Goal: Task Accomplishment & Management: Manage account settings

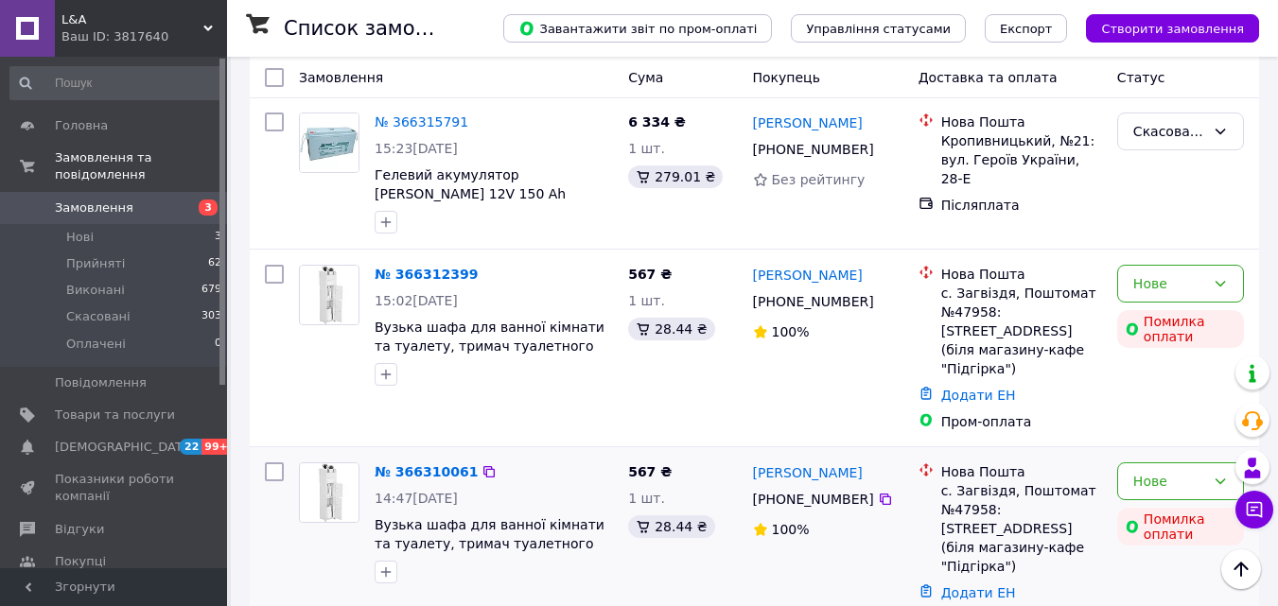
scroll to position [567, 0]
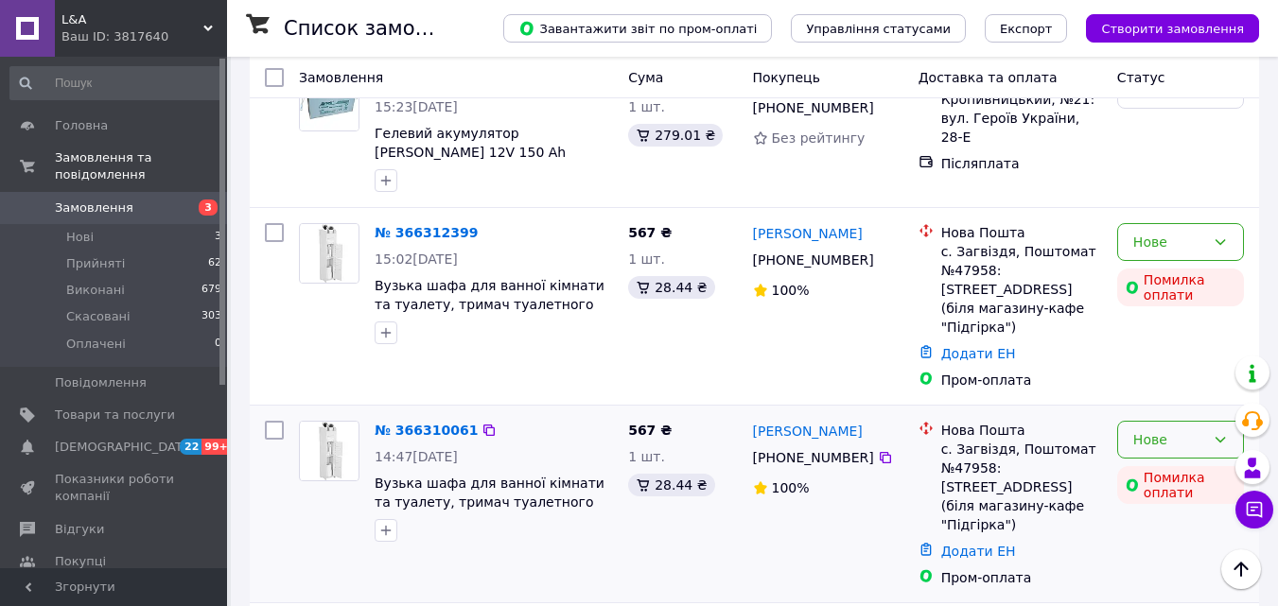
click at [1182, 421] on div "Нове" at bounding box center [1180, 440] width 127 height 38
click at [1175, 412] on li "Скасовано" at bounding box center [1180, 417] width 125 height 34
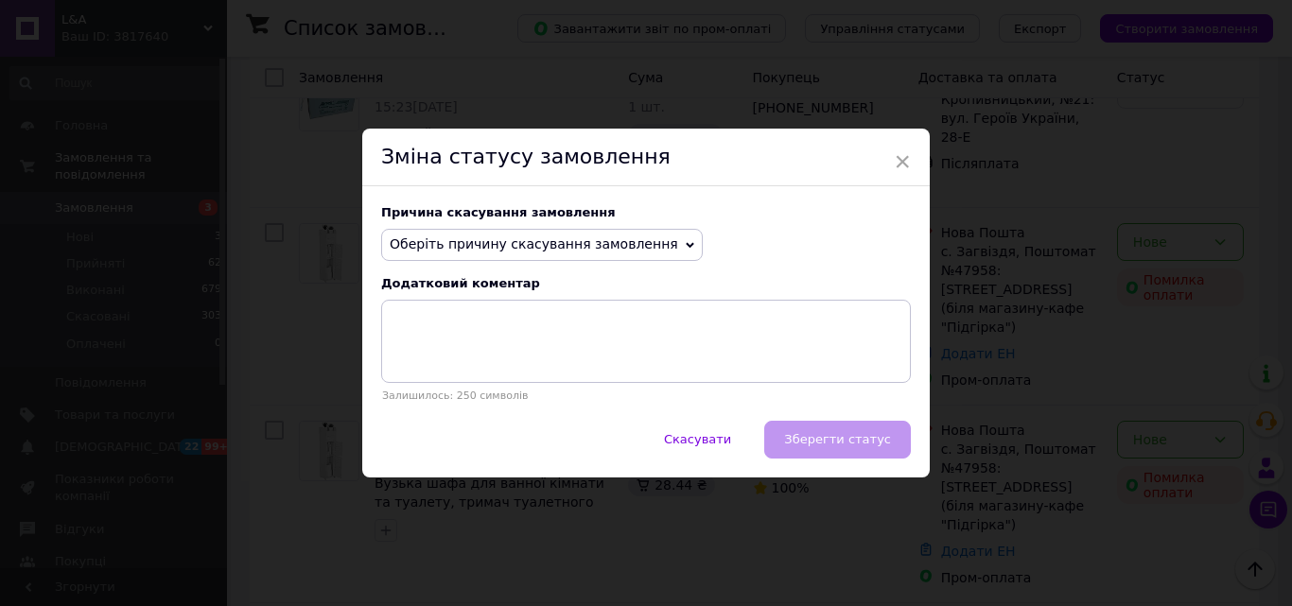
click at [459, 240] on span "Оберіть причину скасування замовлення" at bounding box center [534, 243] width 288 height 15
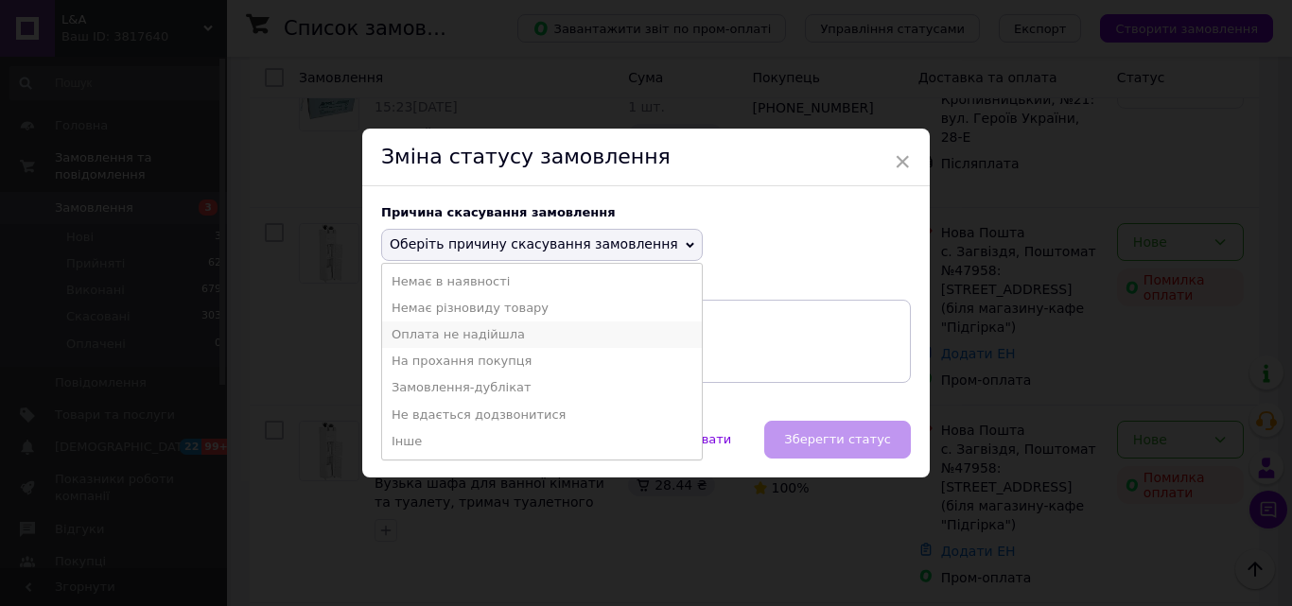
click at [473, 332] on li "Оплата не надійшла" at bounding box center [542, 335] width 320 height 26
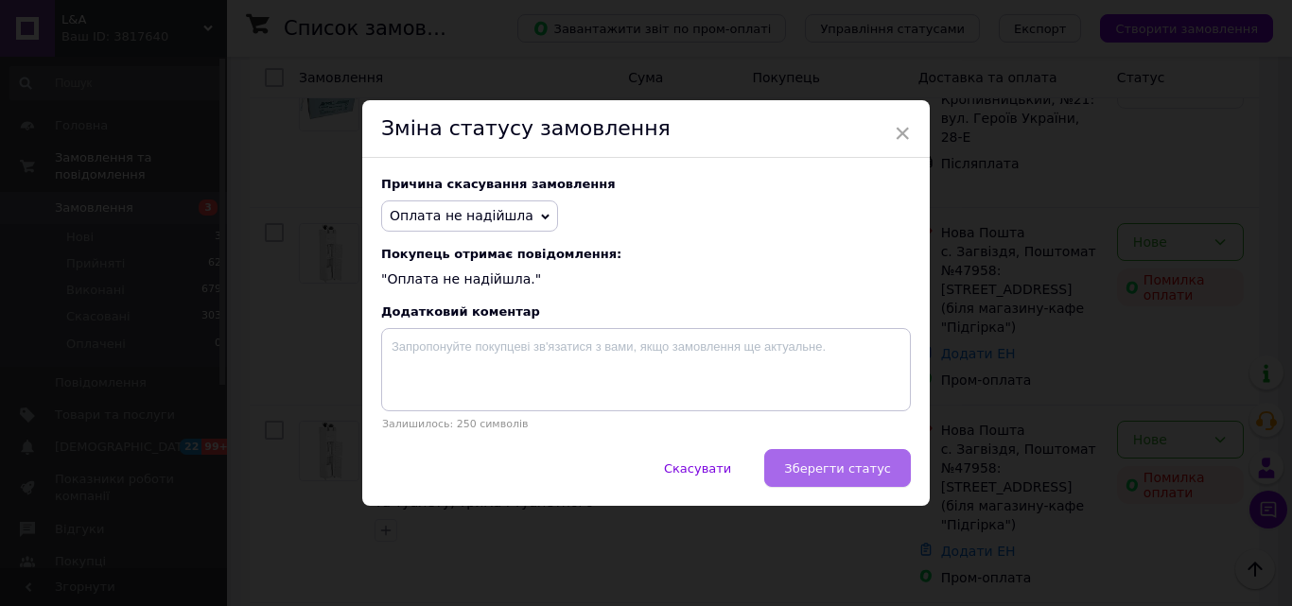
click at [825, 457] on button "Зберегти статус" at bounding box center [837, 468] width 147 height 38
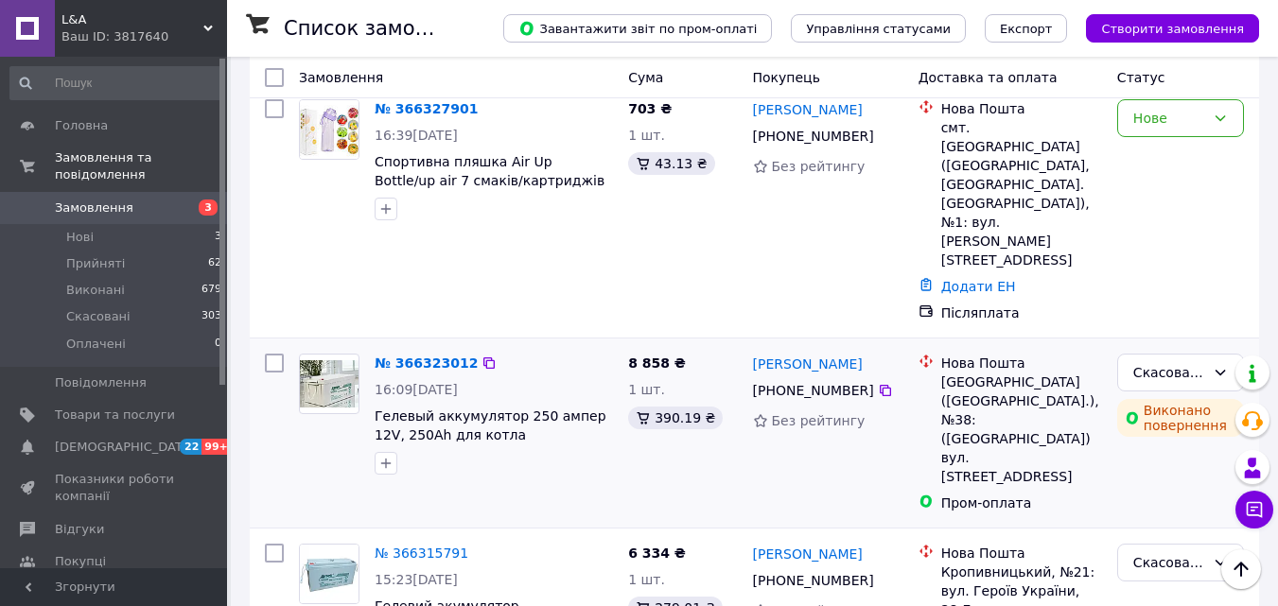
scroll to position [378, 0]
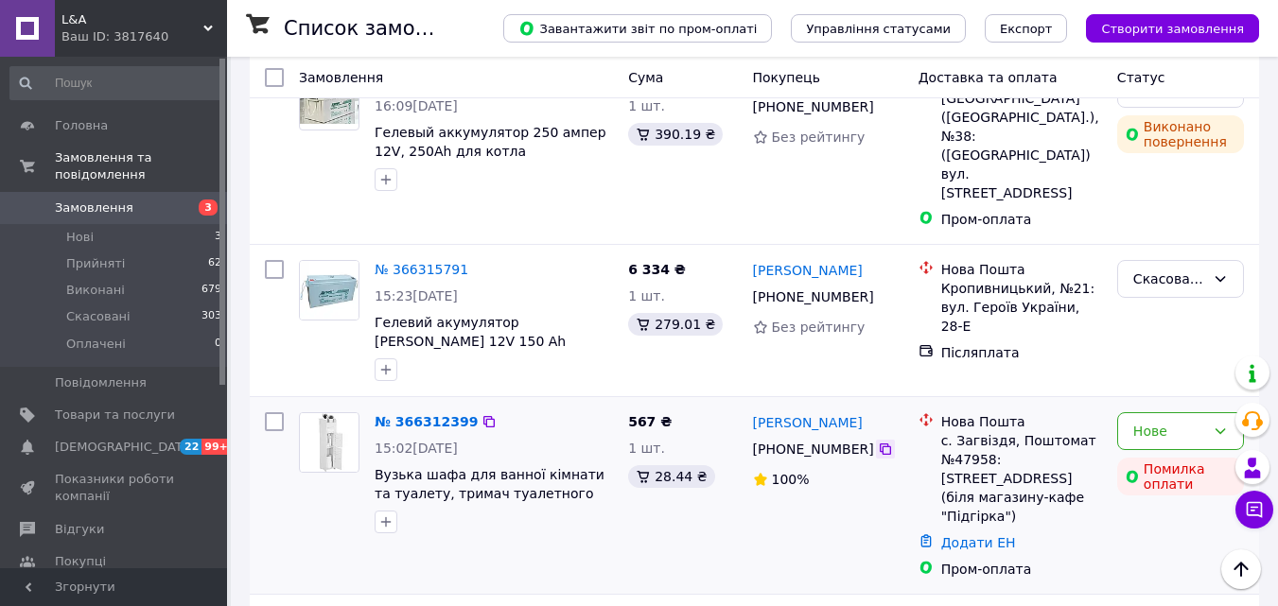
click at [879, 444] on icon at bounding box center [884, 449] width 11 height 11
click at [1140, 421] on div "Нове" at bounding box center [1169, 431] width 72 height 21
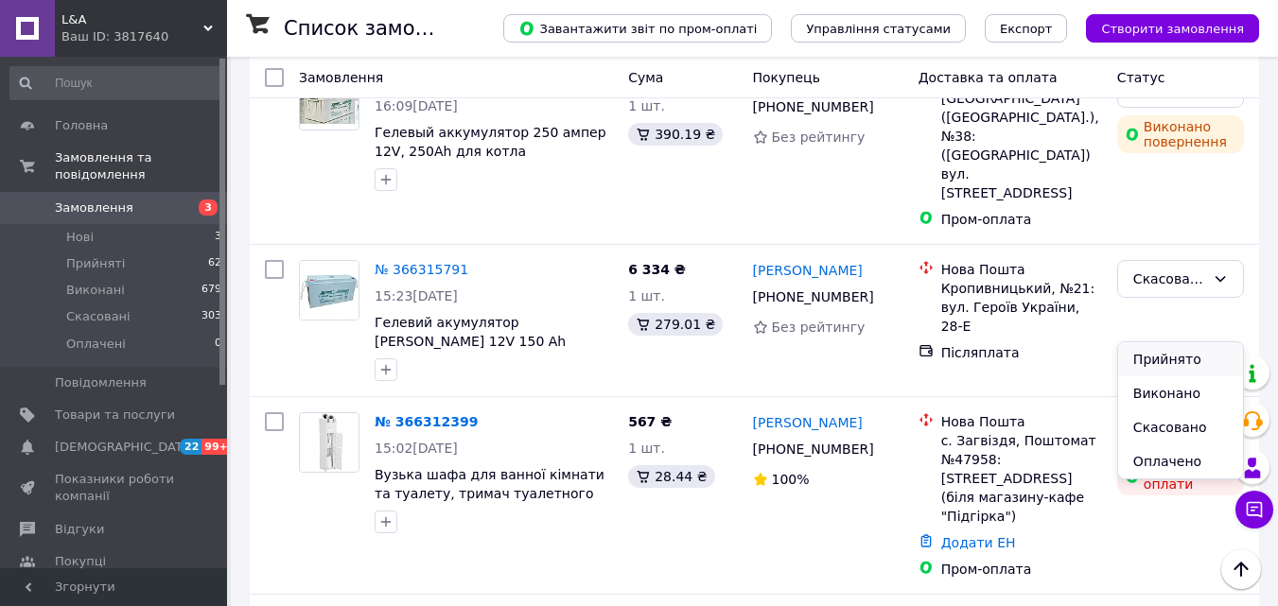
click at [1142, 364] on li "Прийнято" at bounding box center [1180, 359] width 125 height 34
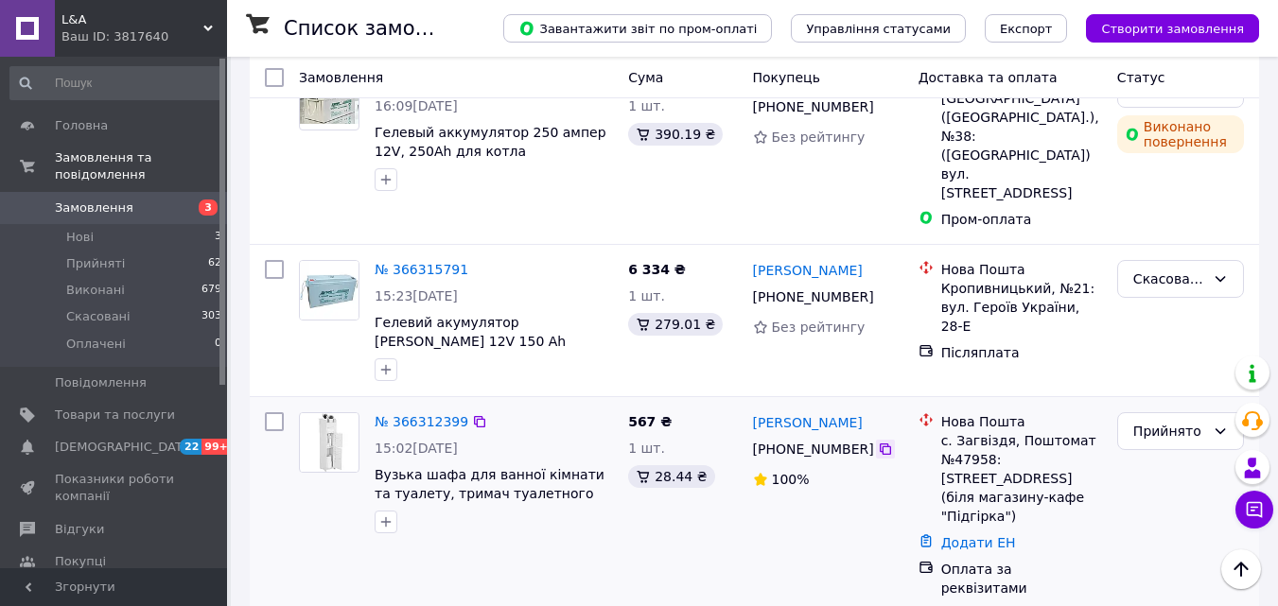
click at [878, 442] on icon at bounding box center [885, 449] width 15 height 15
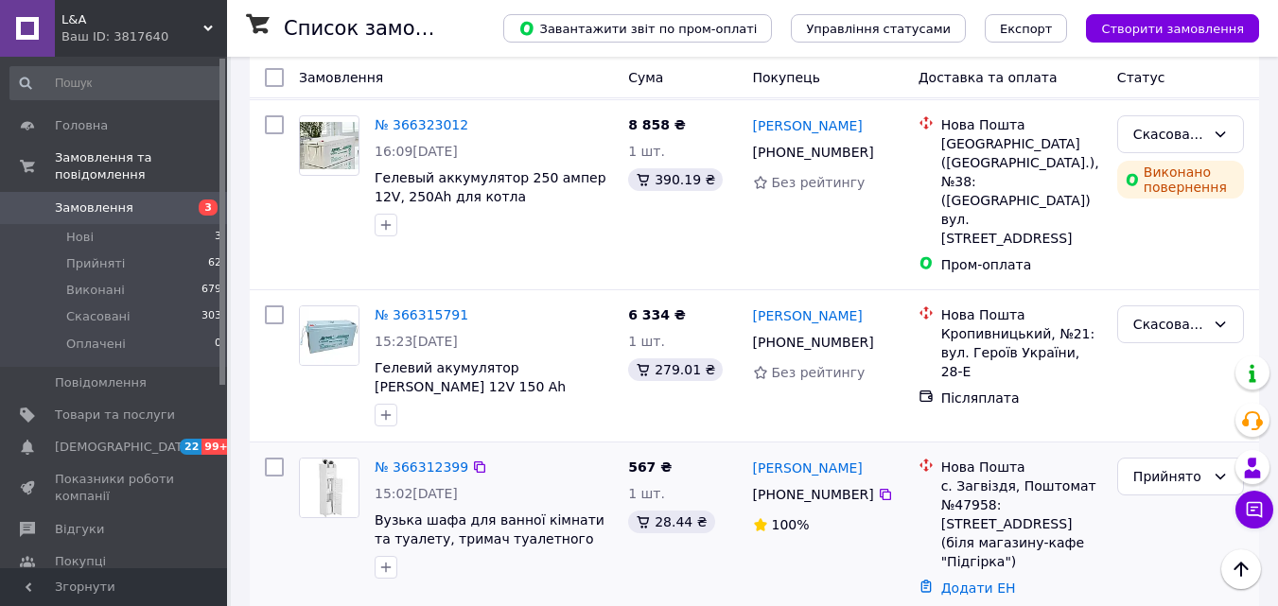
scroll to position [284, 0]
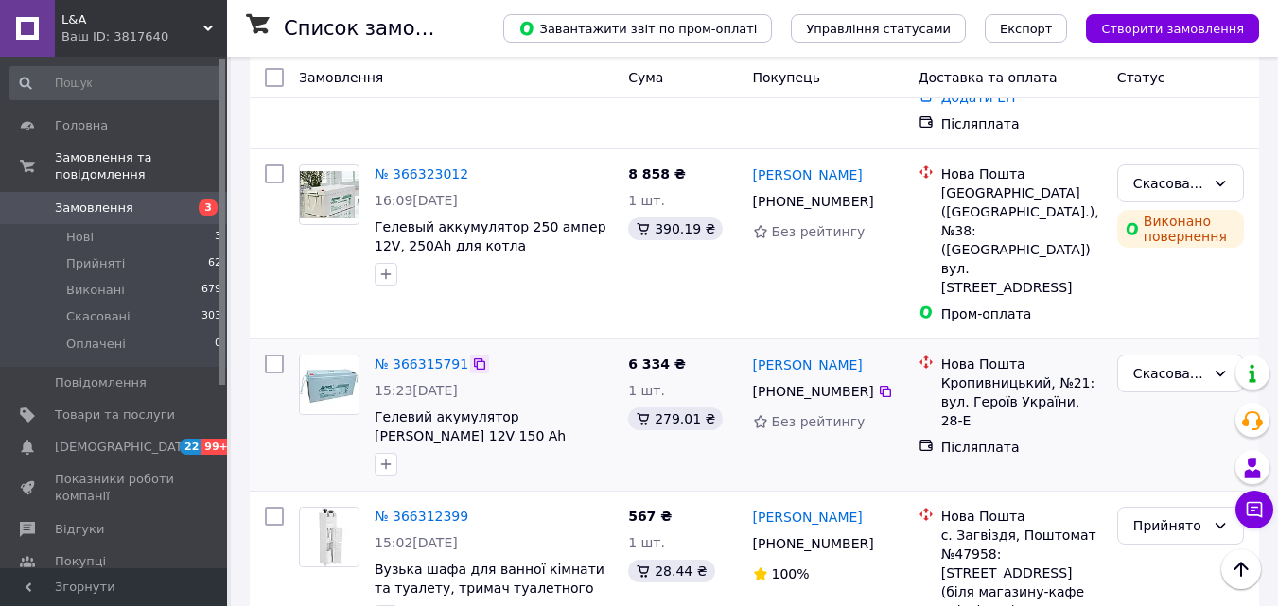
click at [472, 357] on icon at bounding box center [479, 364] width 15 height 15
click at [878, 384] on icon at bounding box center [885, 391] width 15 height 15
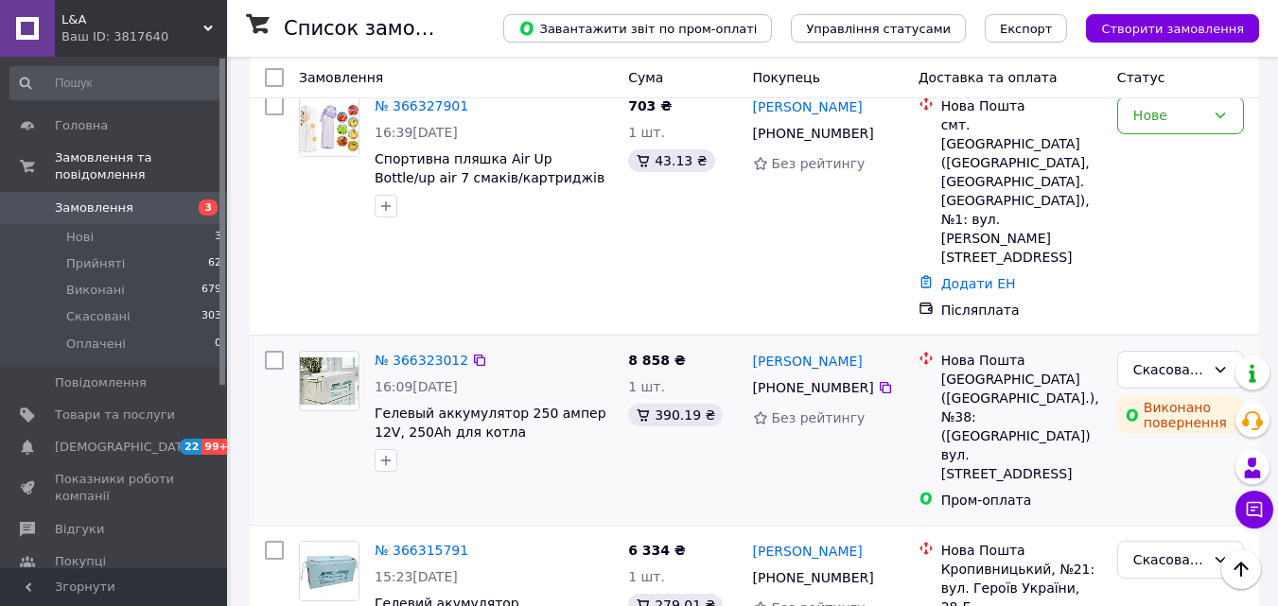
scroll to position [95, 0]
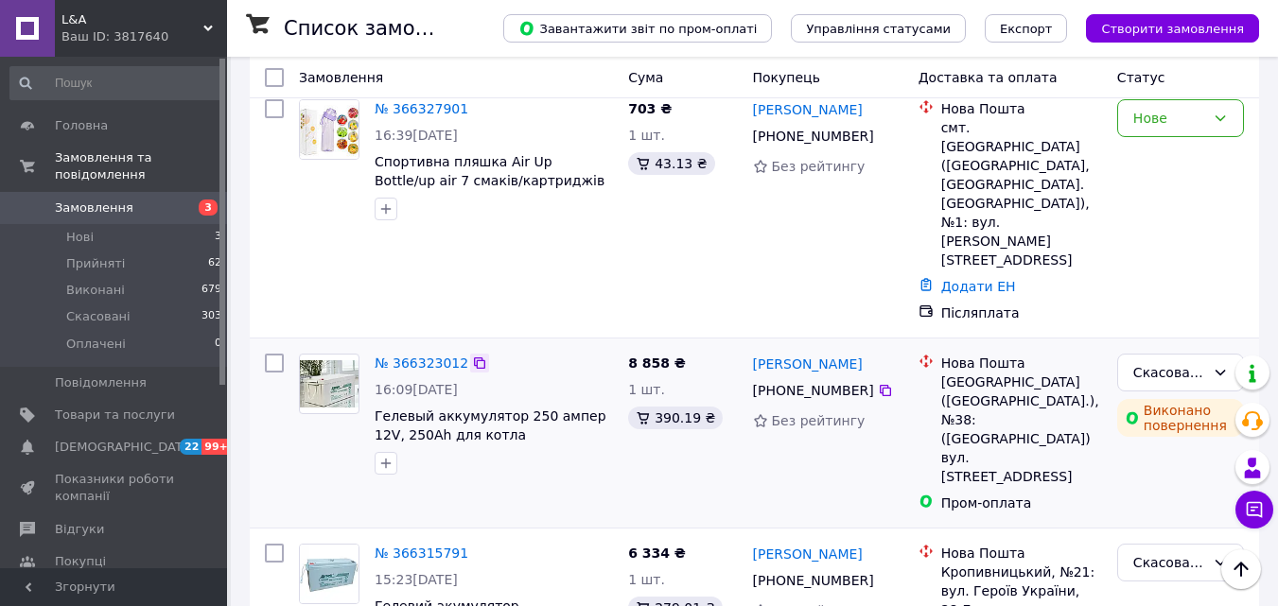
click at [474, 357] on icon at bounding box center [479, 362] width 11 height 11
click at [878, 383] on icon at bounding box center [885, 390] width 15 height 15
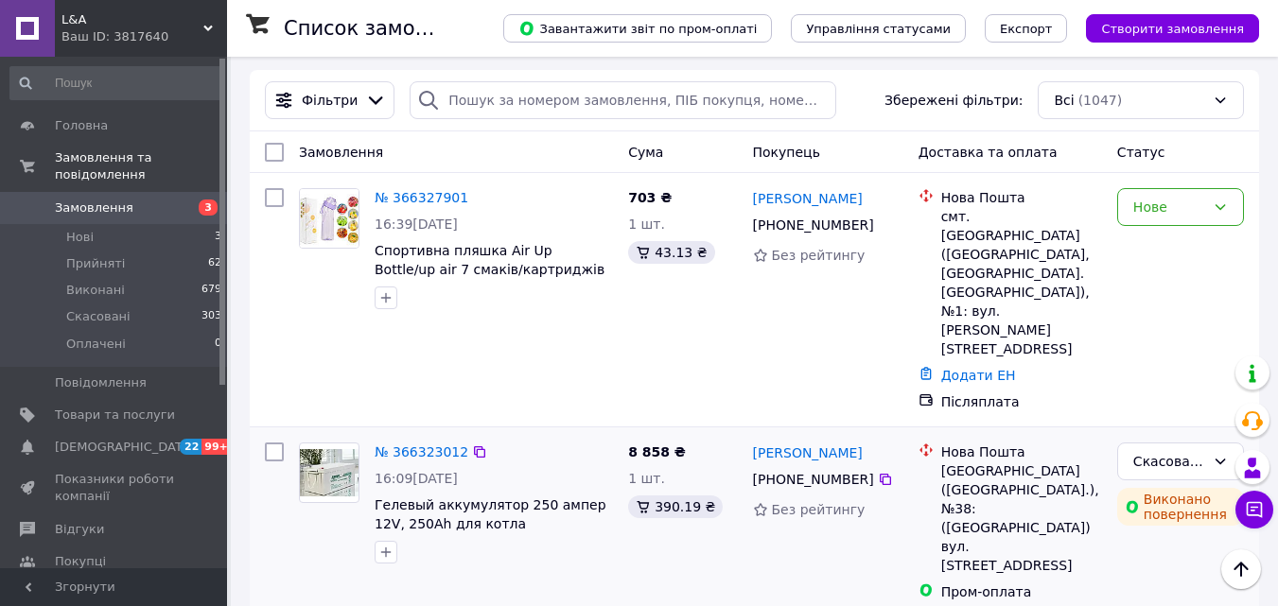
scroll to position [0, 0]
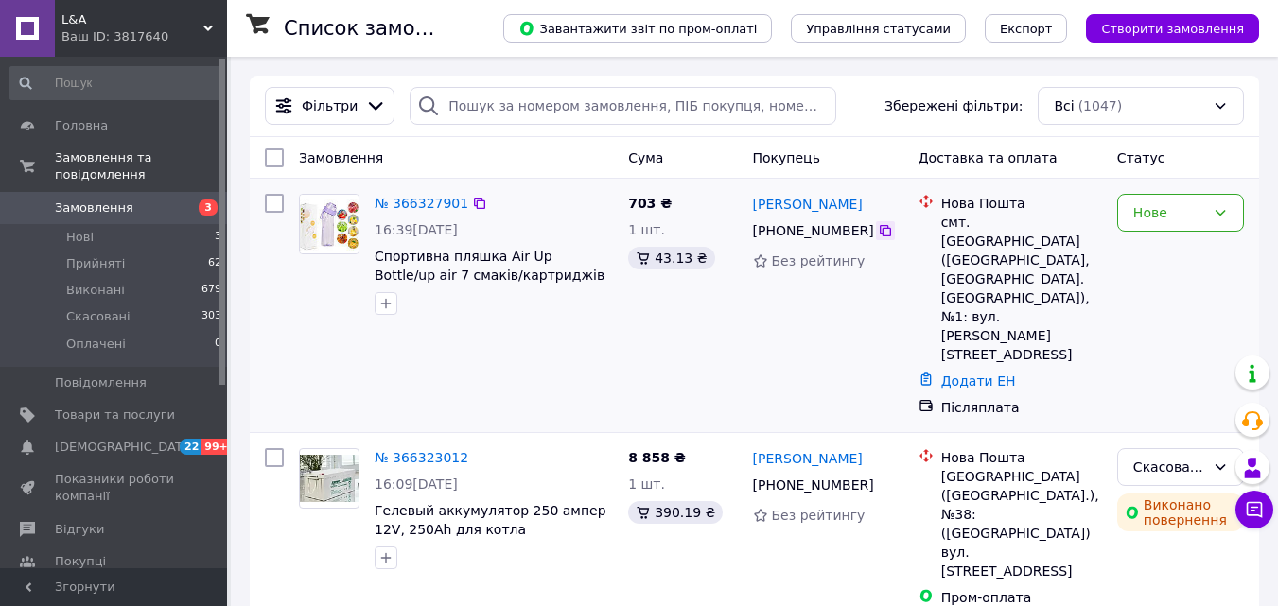
click at [878, 238] on icon at bounding box center [885, 230] width 15 height 15
click at [1190, 216] on div "Нове" at bounding box center [1169, 212] width 72 height 21
click at [1153, 254] on li "Прийнято" at bounding box center [1180, 254] width 125 height 34
click at [474, 209] on icon at bounding box center [479, 203] width 11 height 11
drag, startPoint x: 887, startPoint y: 200, endPoint x: 756, endPoint y: 205, distance: 131.5
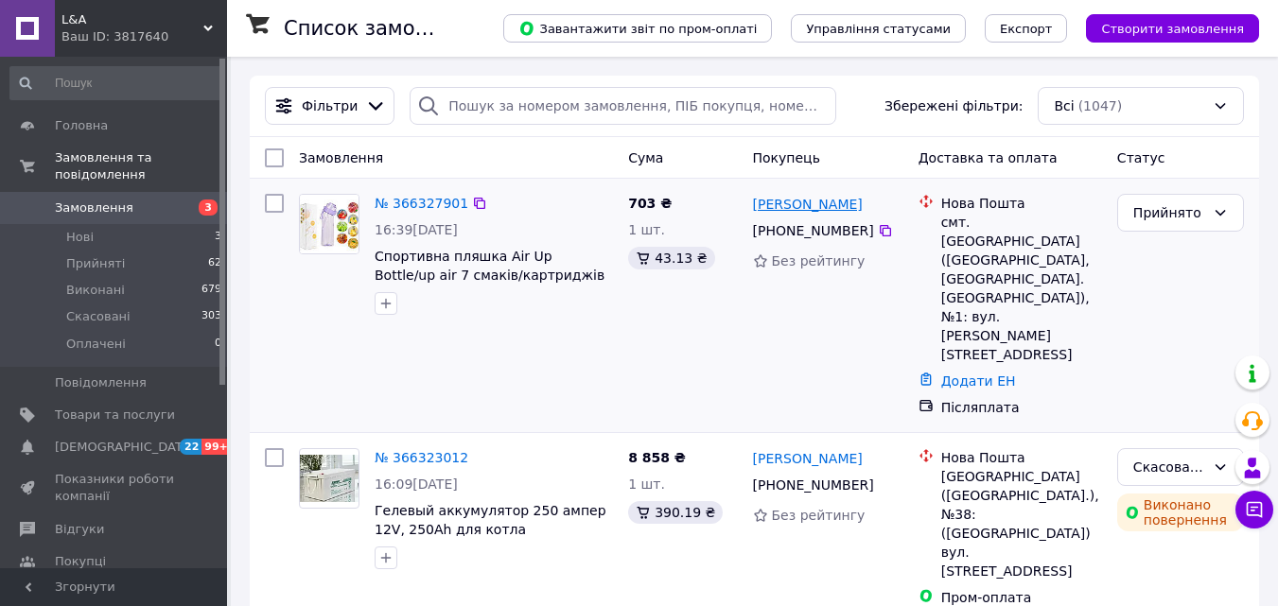
click at [756, 204] on div "Александр Яцюк" at bounding box center [828, 204] width 154 height 24
copy link "Александр Яцюк"
click at [878, 236] on icon at bounding box center [885, 230] width 15 height 15
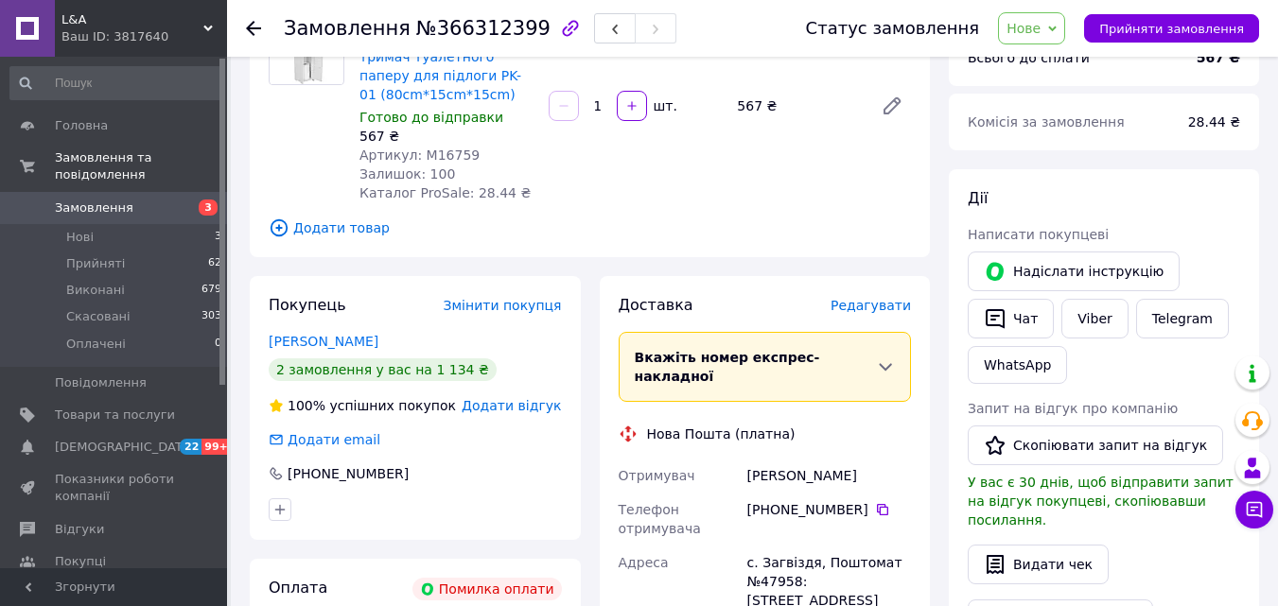
scroll to position [473, 0]
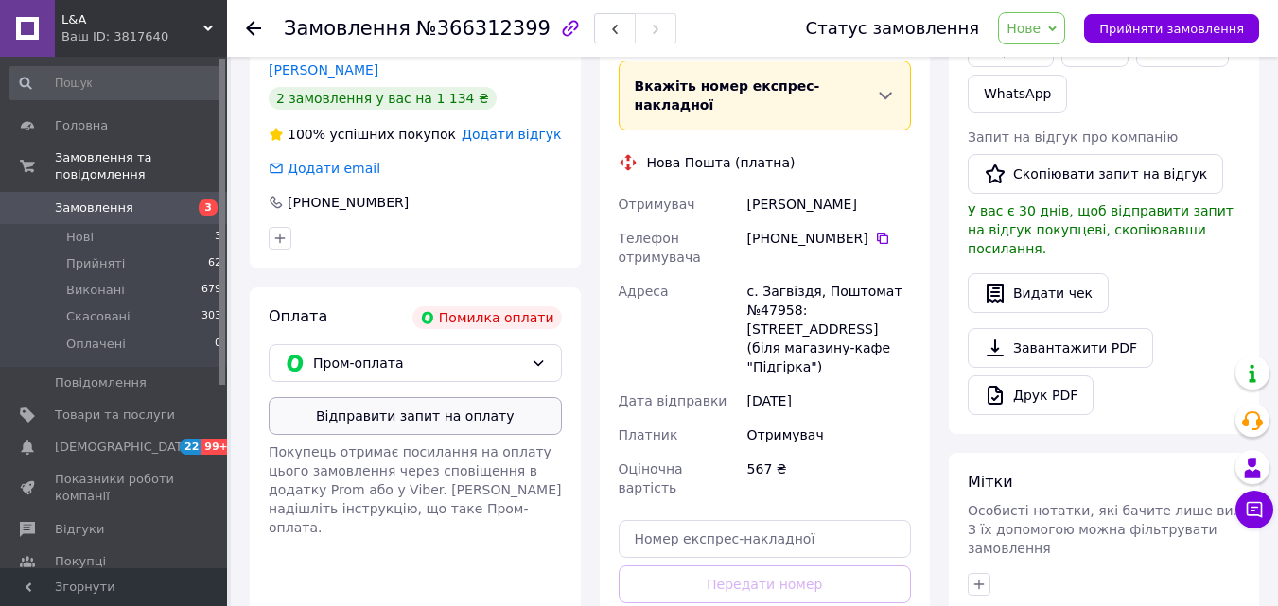
click at [373, 407] on button "Відправити запит на оплату" at bounding box center [415, 416] width 293 height 38
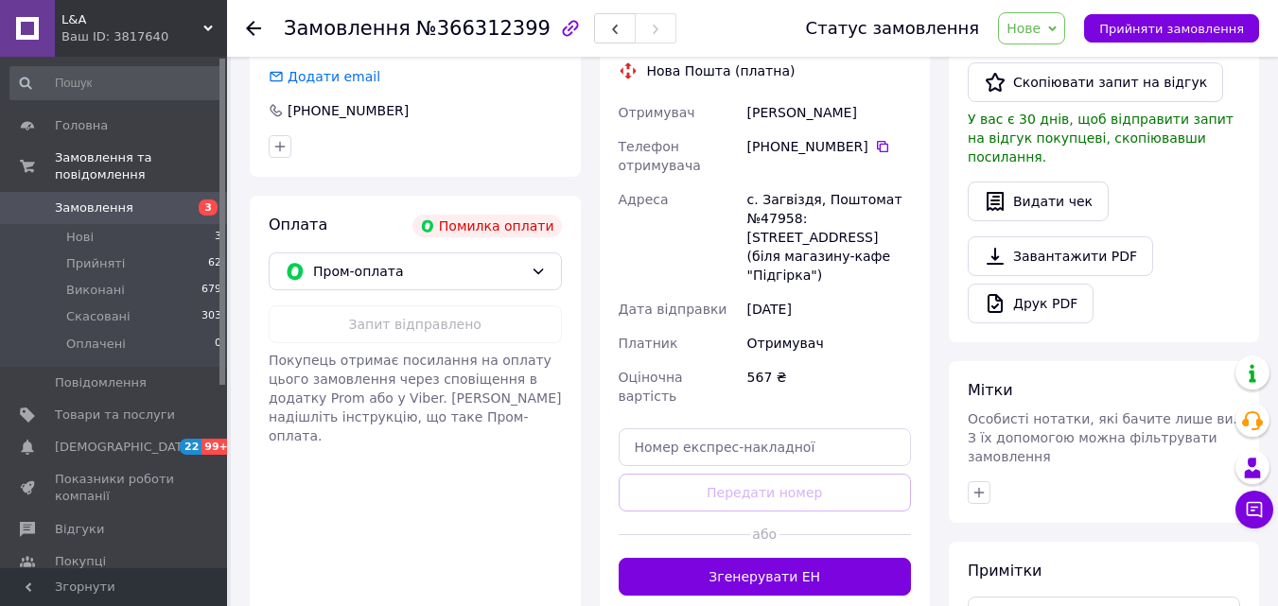
scroll to position [567, 0]
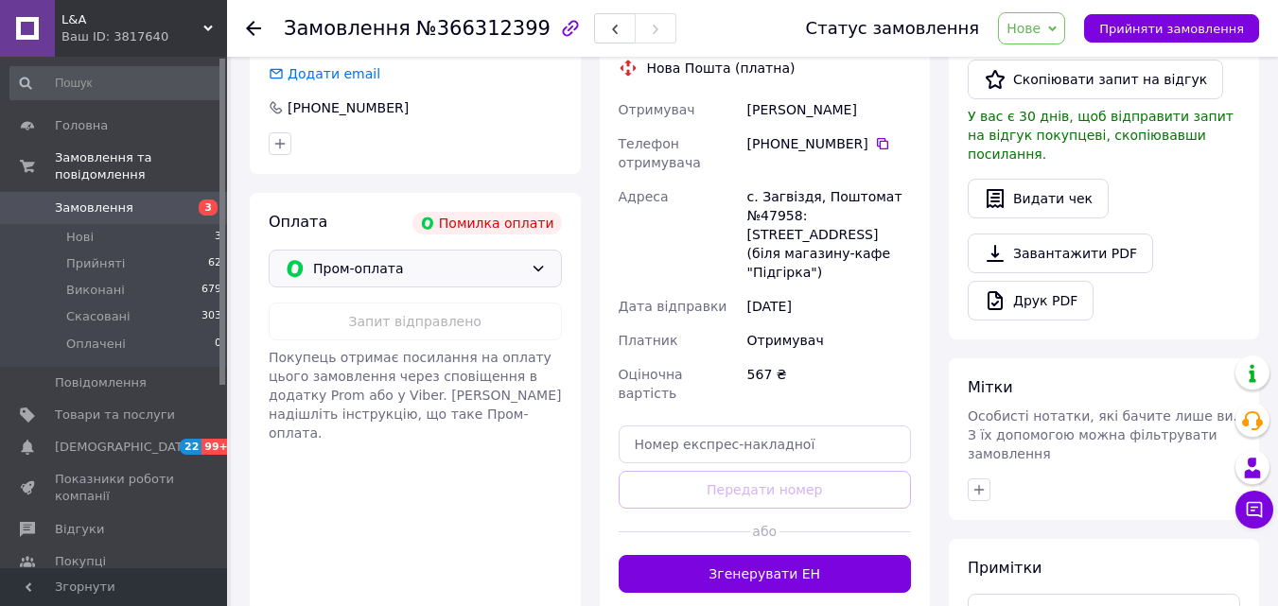
click at [531, 271] on icon at bounding box center [538, 268] width 15 height 15
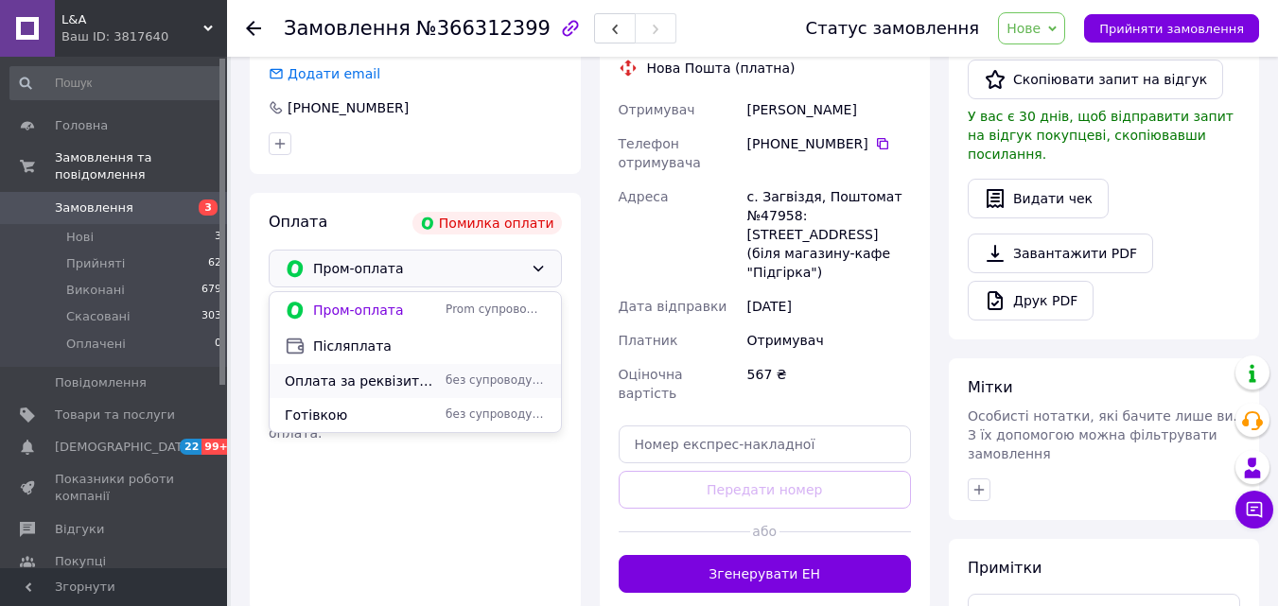
click at [366, 379] on span "Оплата за реквізитами" at bounding box center [361, 381] width 153 height 19
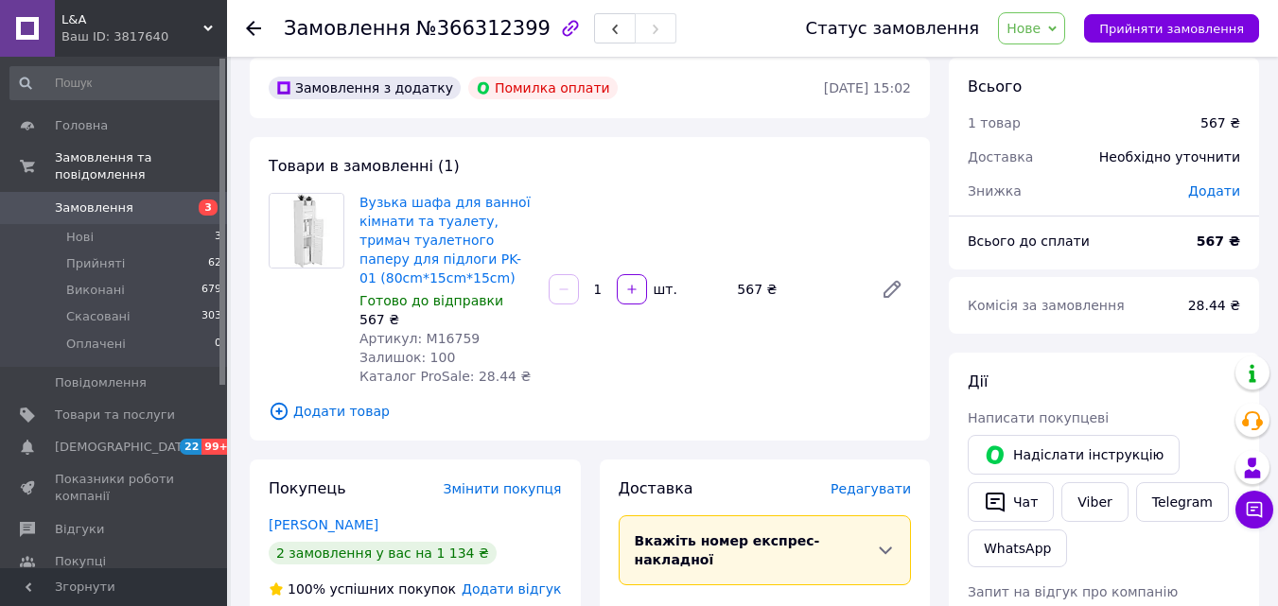
scroll to position [0, 0]
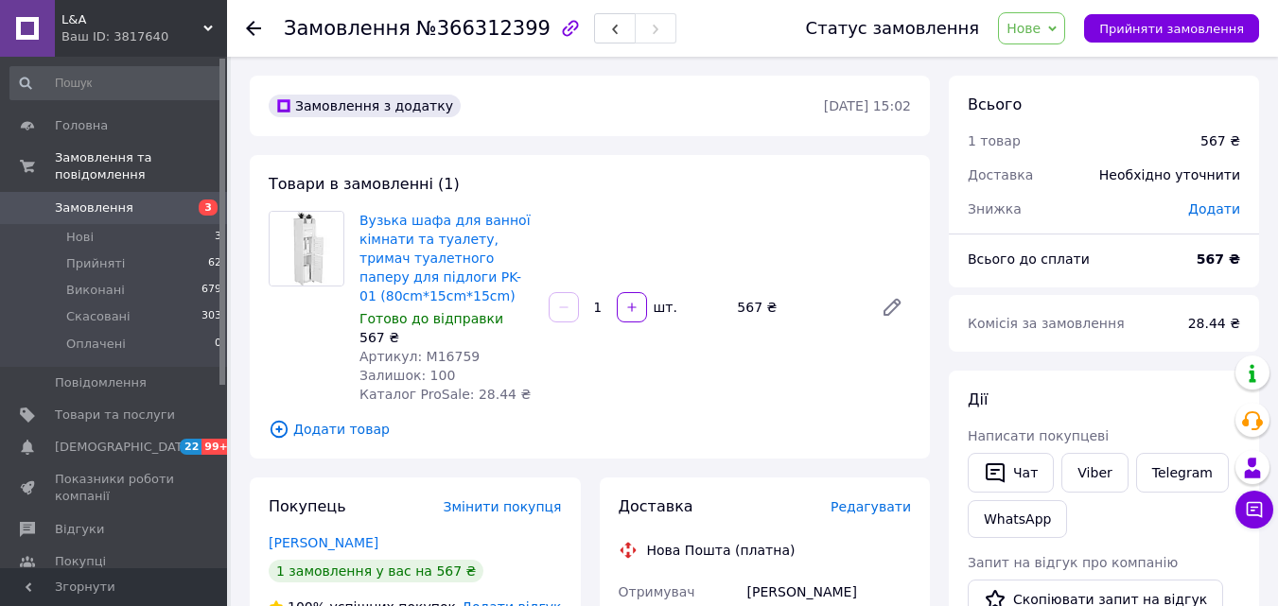
click at [439, 357] on span "Артикул: M16759" at bounding box center [419, 356] width 120 height 15
copy span "M16759"
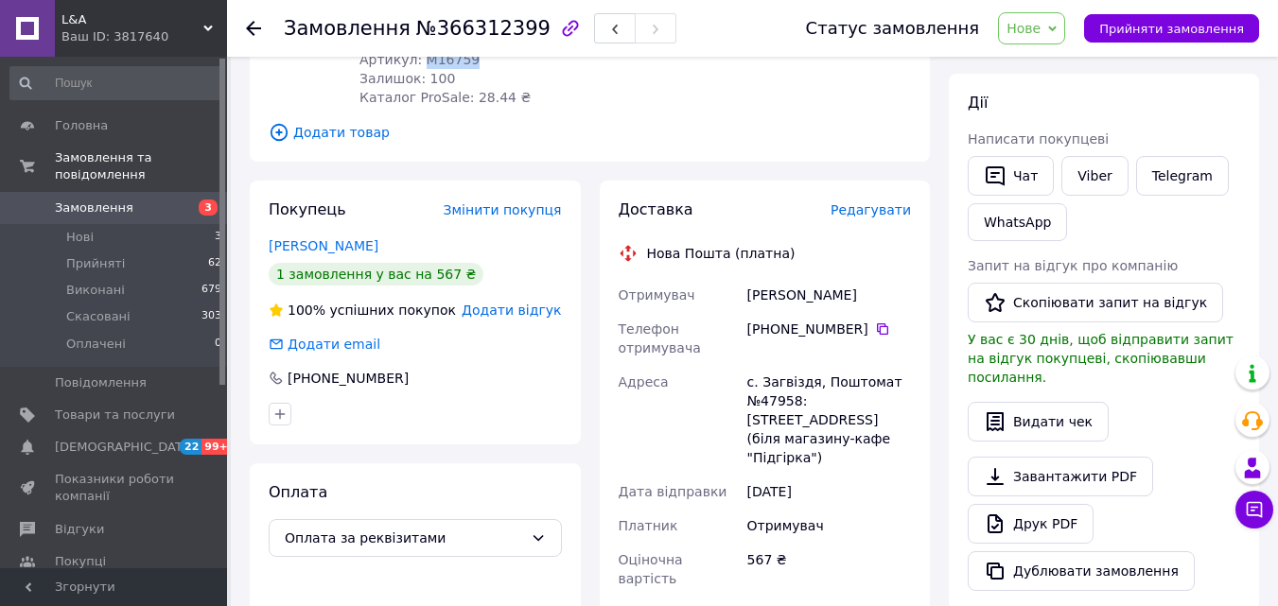
scroll to position [284, 0]
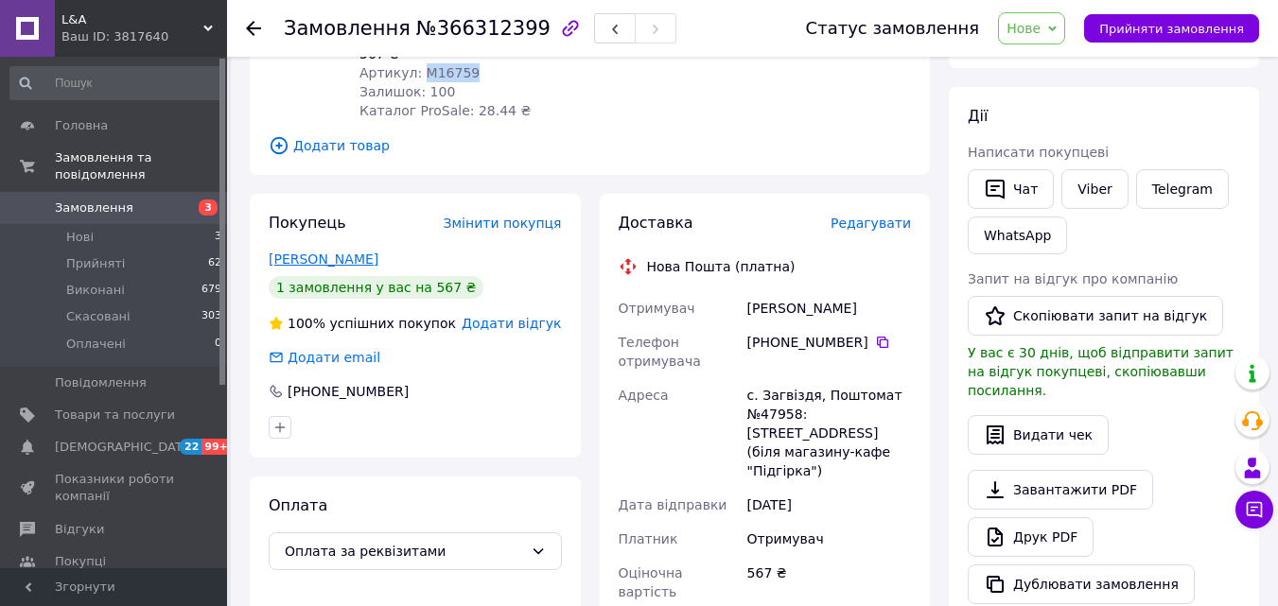
drag, startPoint x: 379, startPoint y: 258, endPoint x: 269, endPoint y: 267, distance: 111.0
click at [269, 267] on div "Ципердюк Раїса" at bounding box center [415, 259] width 293 height 19
copy link "Ципердюк Раїса"
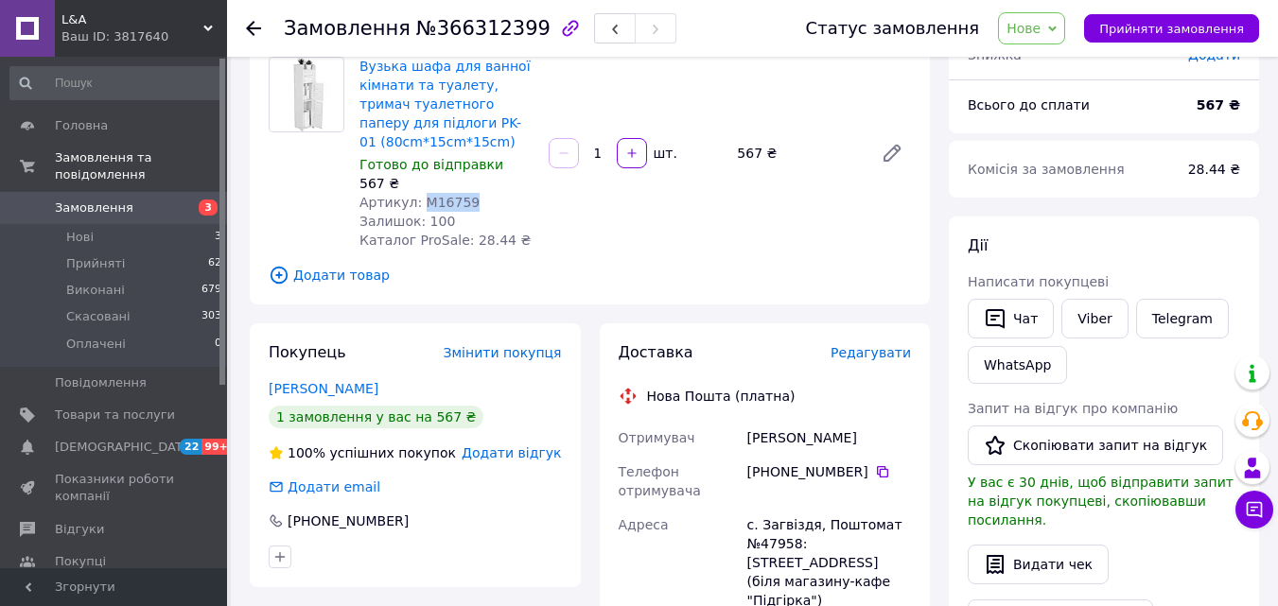
scroll to position [189, 0]
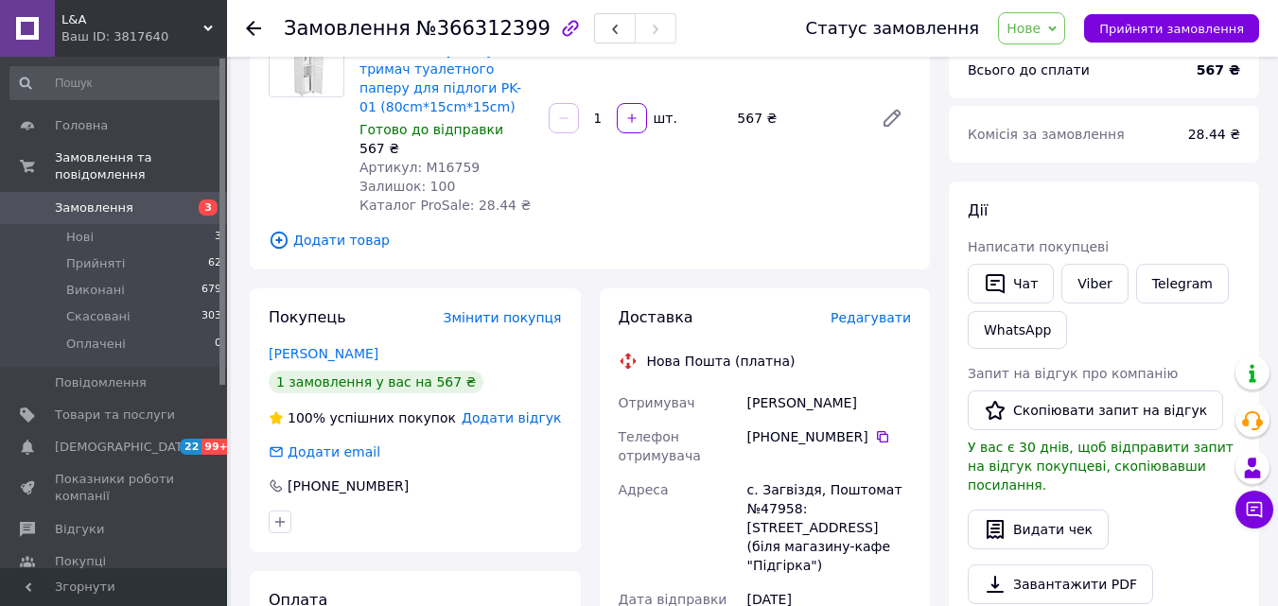
click at [458, 156] on div "567 ₴" at bounding box center [446, 148] width 174 height 19
click at [461, 165] on span "Артикул: M16759" at bounding box center [419, 167] width 120 height 15
drag, startPoint x: 461, startPoint y: 165, endPoint x: 437, endPoint y: 165, distance: 23.7
click at [437, 165] on span "Артикул: M16759" at bounding box center [419, 167] width 120 height 15
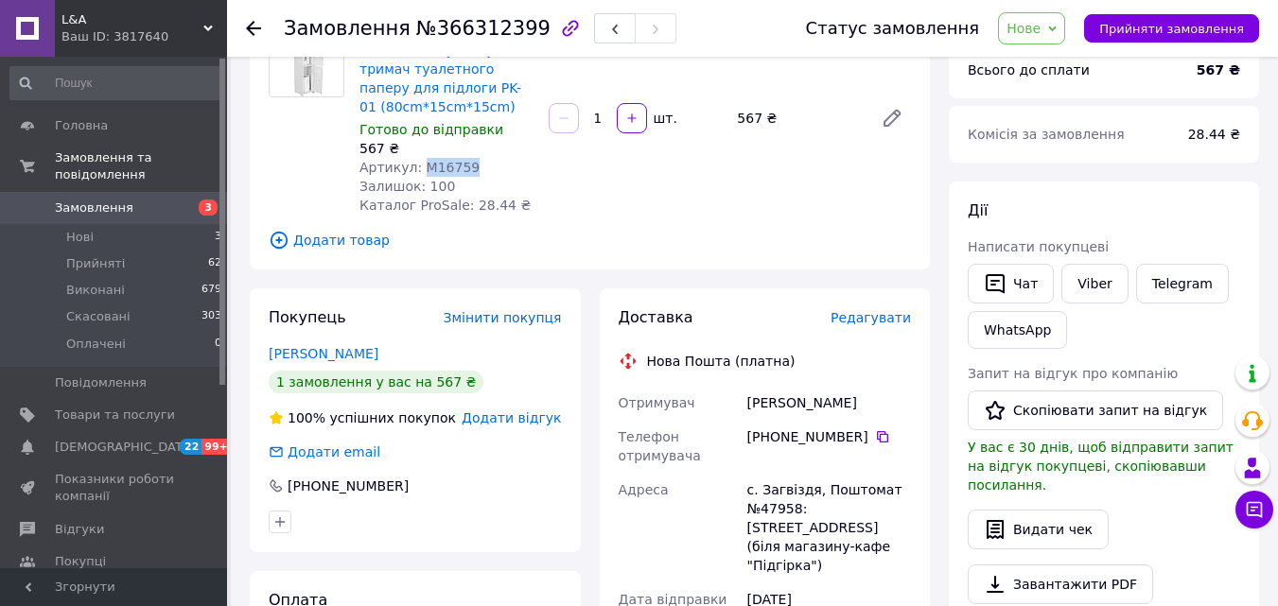
click at [437, 165] on span "Артикул: M16759" at bounding box center [419, 167] width 120 height 15
copy span "M16759"
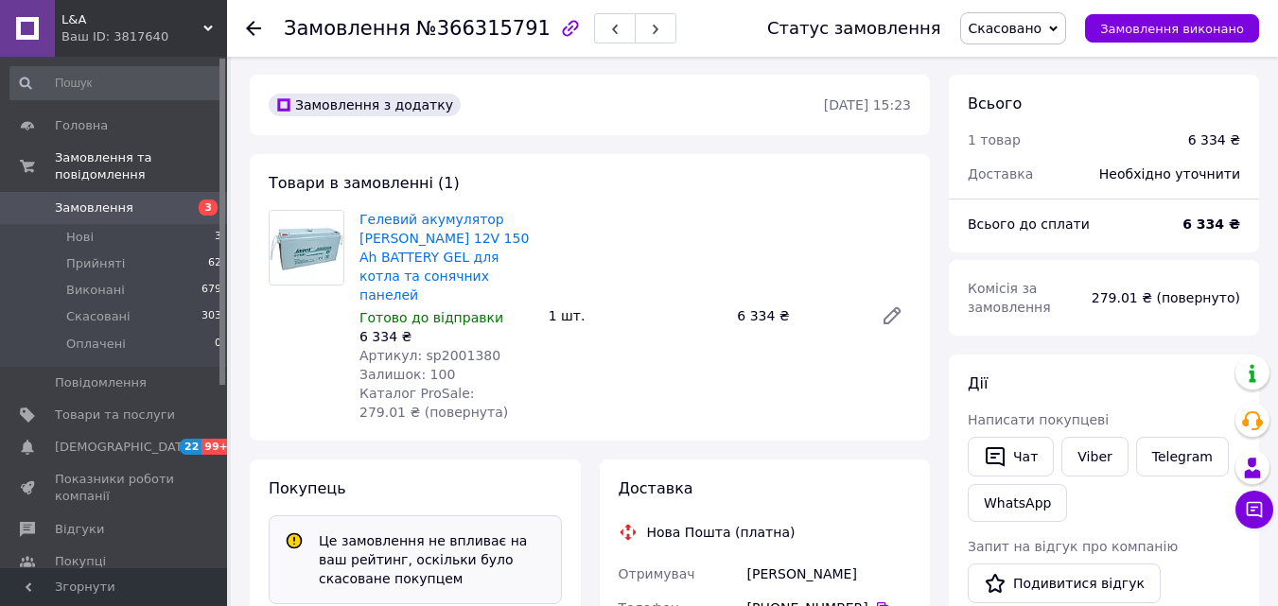
scroll to position [95, 0]
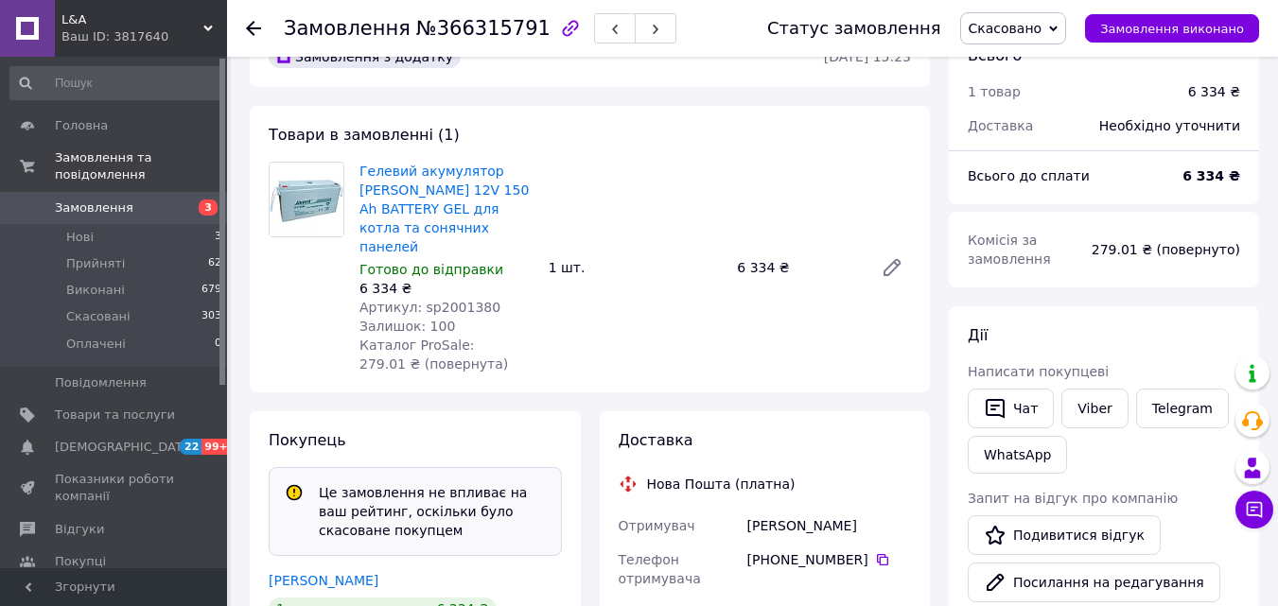
click at [461, 300] on span "Артикул: sp2001380" at bounding box center [429, 307] width 141 height 15
copy span "sp2001380"
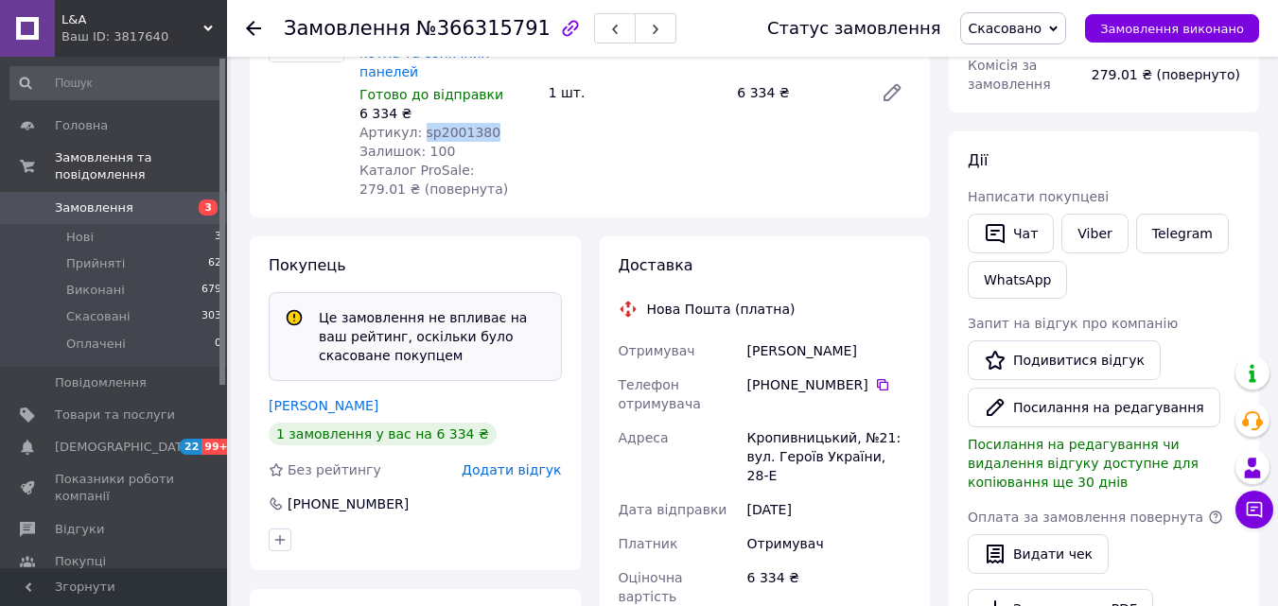
scroll to position [284, 0]
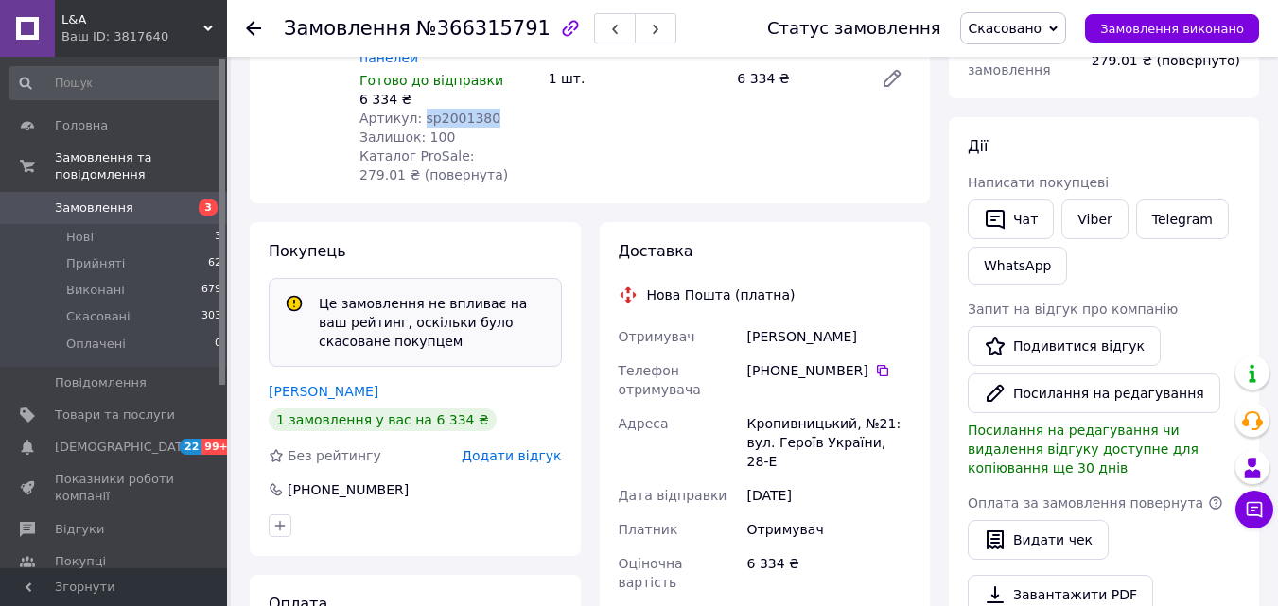
drag, startPoint x: 396, startPoint y: 356, endPoint x: 266, endPoint y: 347, distance: 130.8
click at [266, 347] on div "Покупець Це замовлення не впливає на ваш рейтинг, оскільки було скасоване покуп…" at bounding box center [415, 389] width 331 height 334
copy link "Собіщанська Наталія"
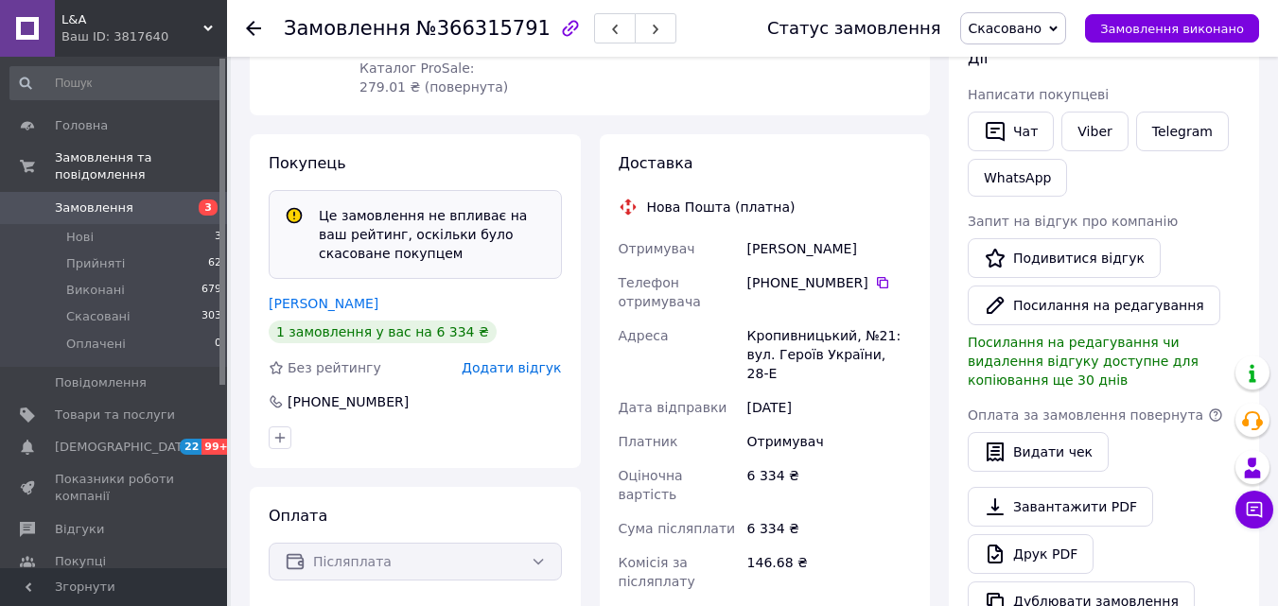
scroll to position [378, 0]
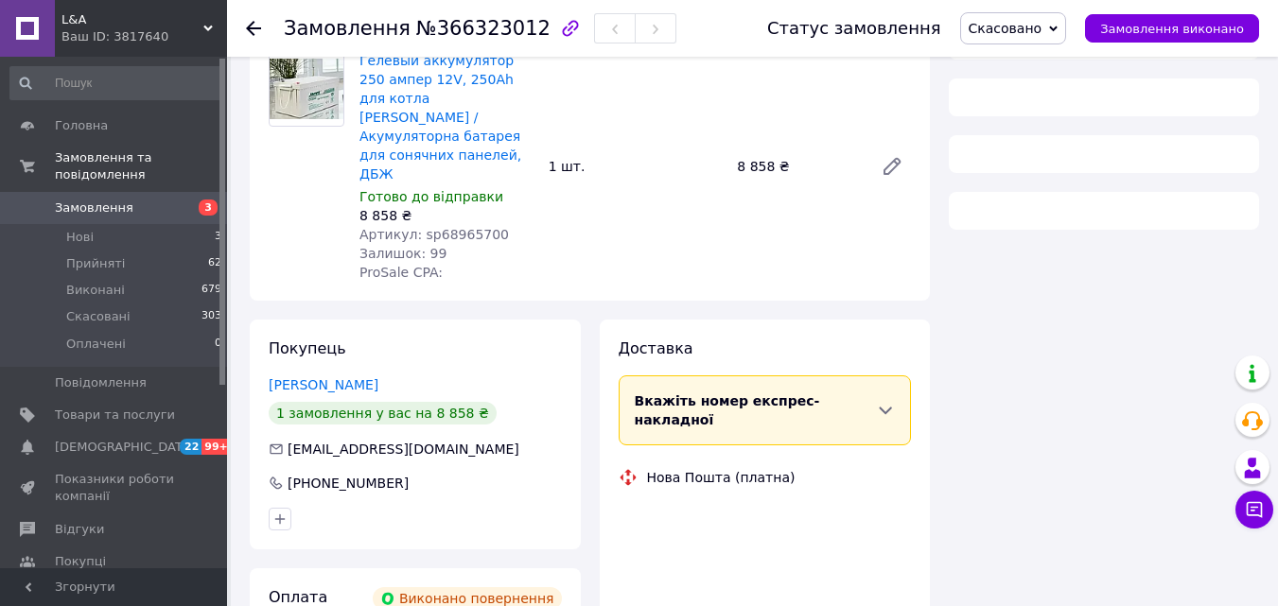
scroll to position [189, 0]
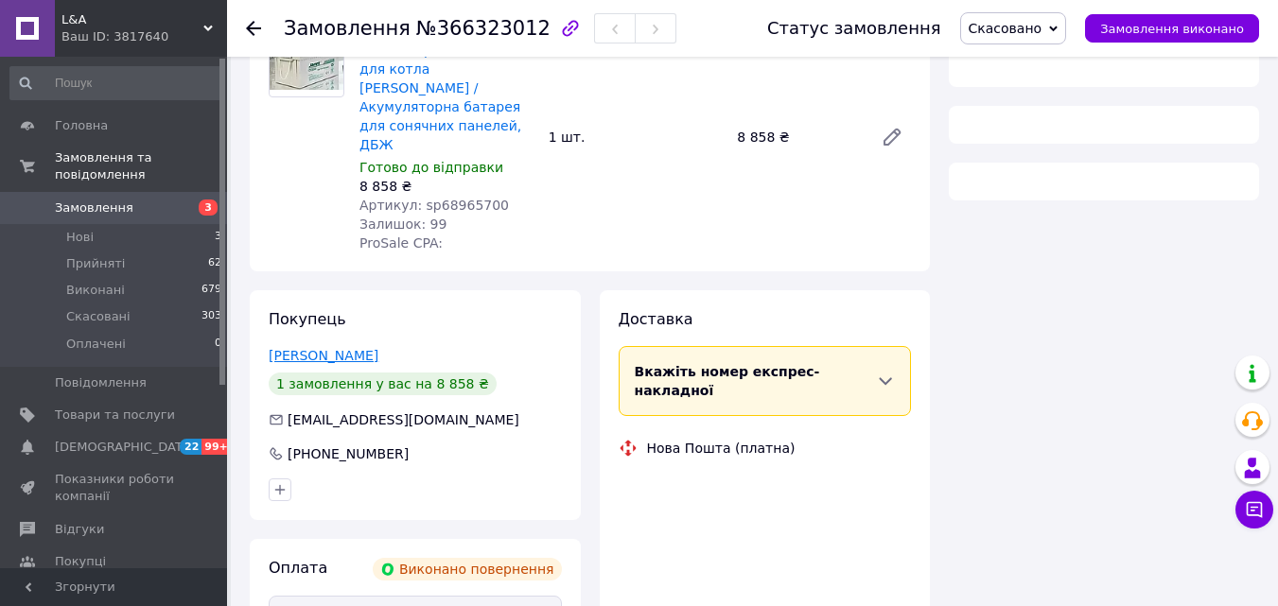
drag, startPoint x: 395, startPoint y: 311, endPoint x: 271, endPoint y: 314, distance: 123.9
click at [271, 346] on div "[PERSON_NAME]" at bounding box center [415, 355] width 293 height 19
copy link "[PERSON_NAME]"
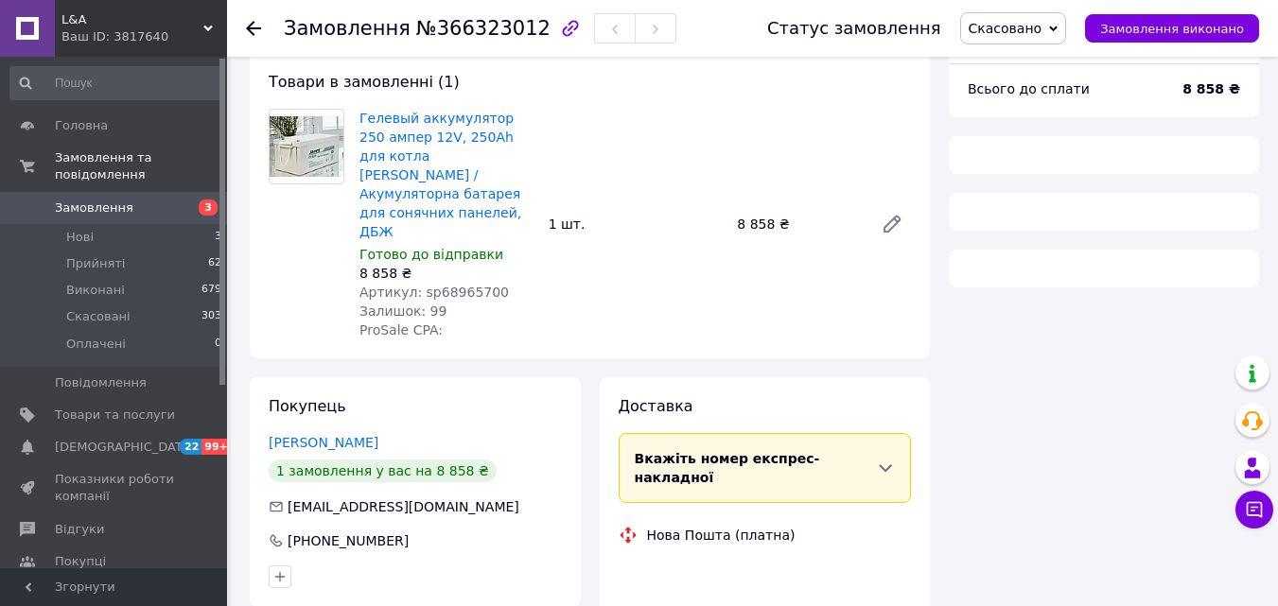
scroll to position [0, 0]
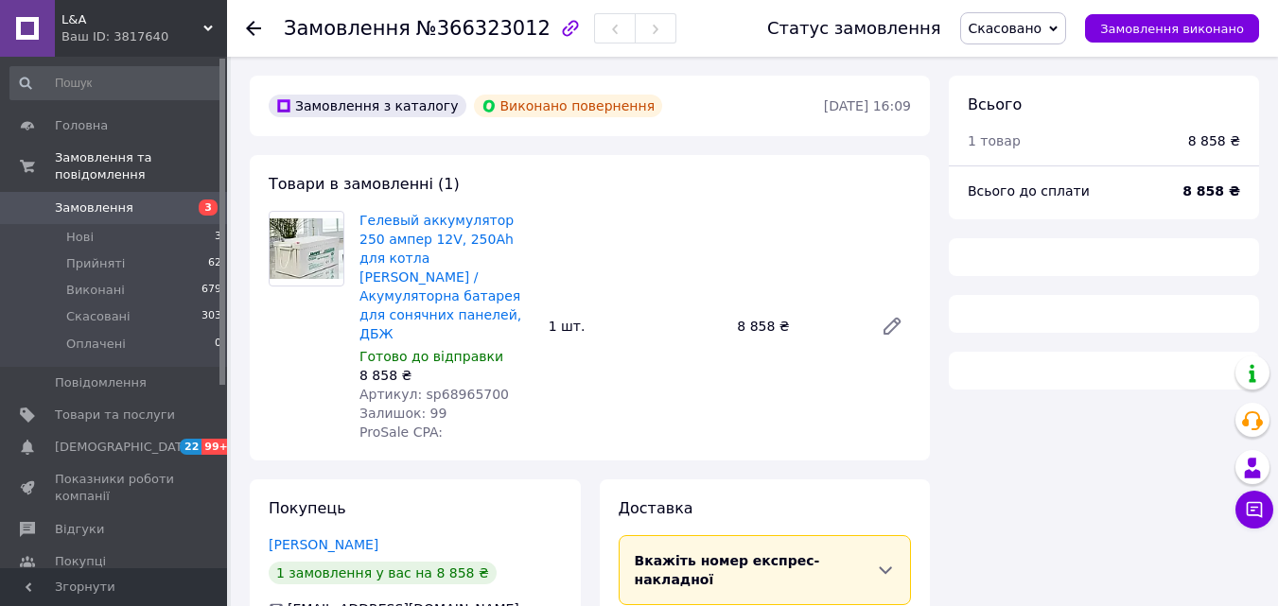
click at [469, 387] on span "Артикул: sp68965700" at bounding box center [433, 394] width 149 height 15
copy span "sp68965700"
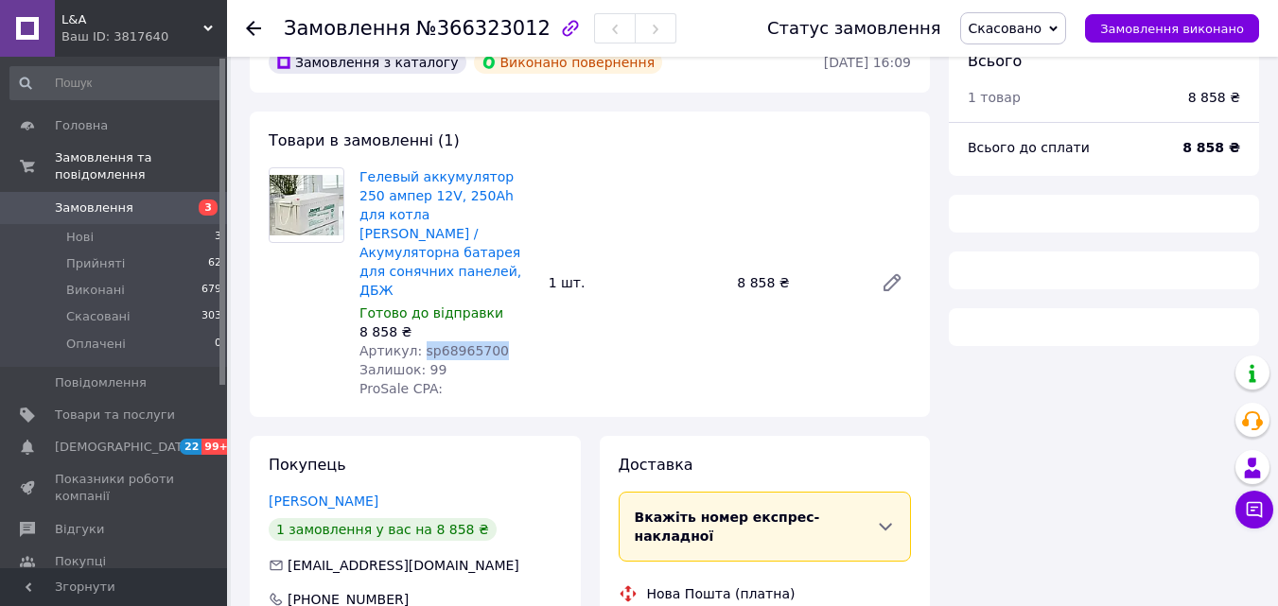
scroll to position [95, 0]
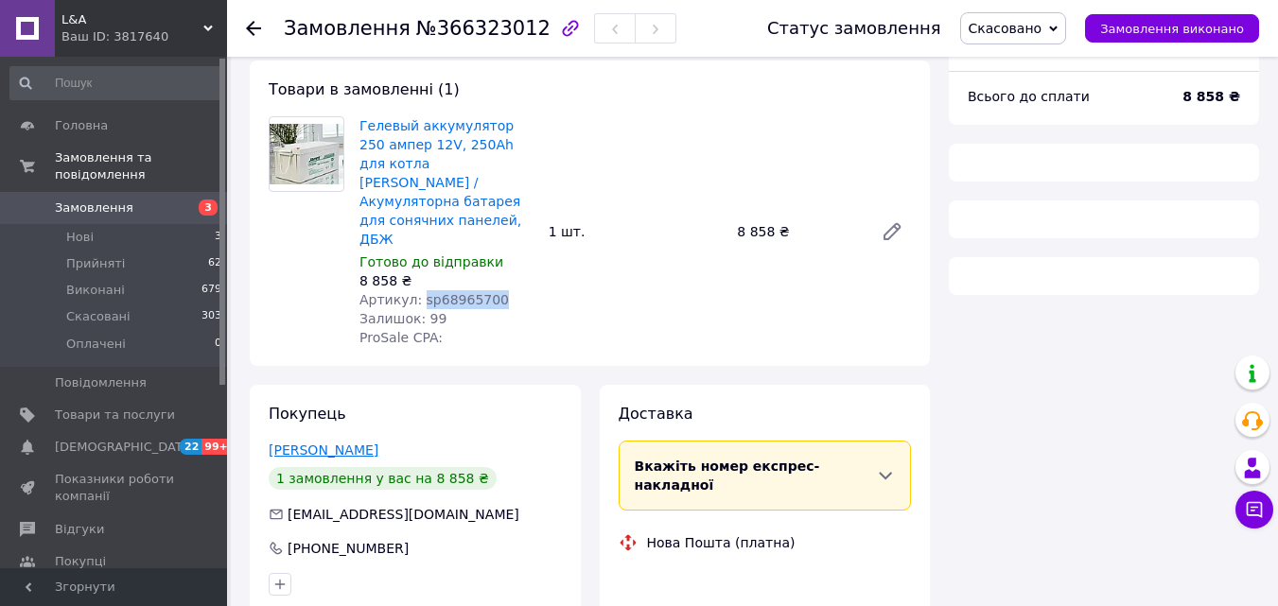
drag, startPoint x: 422, startPoint y: 419, endPoint x: 270, endPoint y: 415, distance: 152.3
click at [270, 441] on div "[PERSON_NAME]" at bounding box center [415, 450] width 293 height 19
copy link "[PERSON_NAME]"
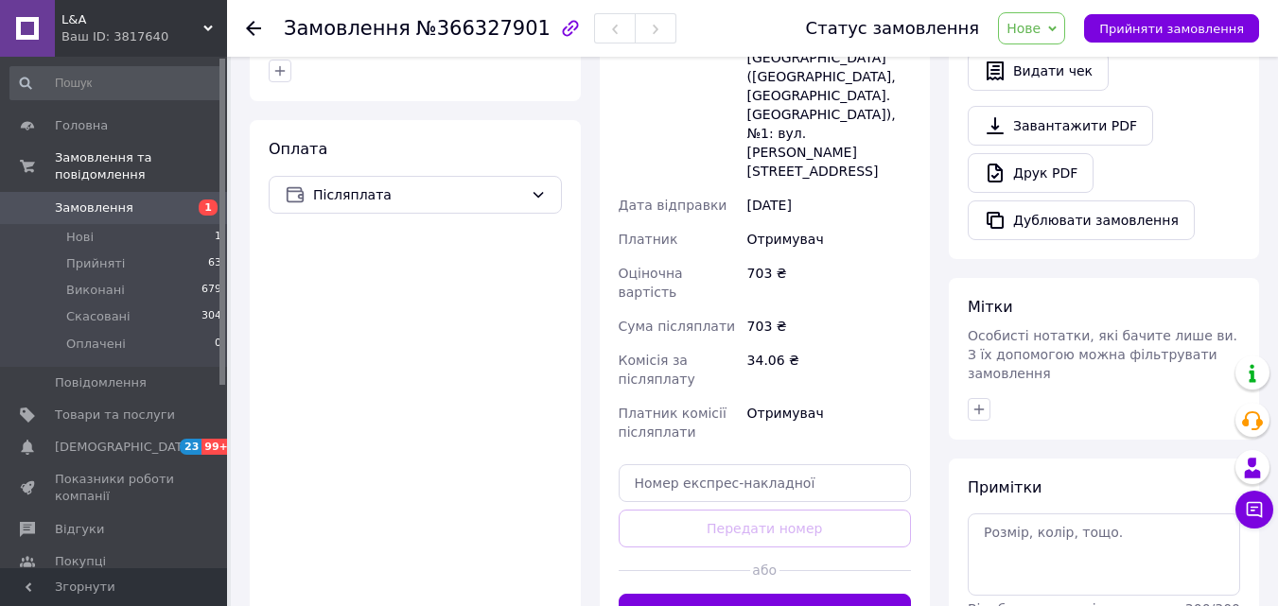
scroll to position [662, 0]
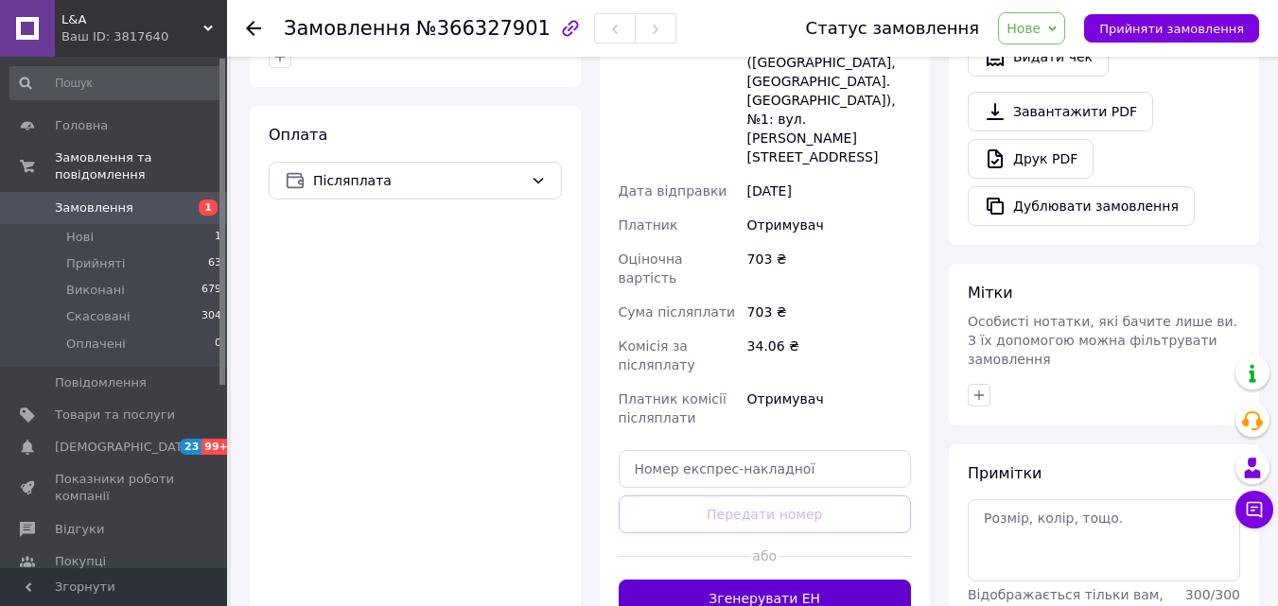
click at [731, 580] on button "Згенерувати ЕН" at bounding box center [764, 599] width 293 height 38
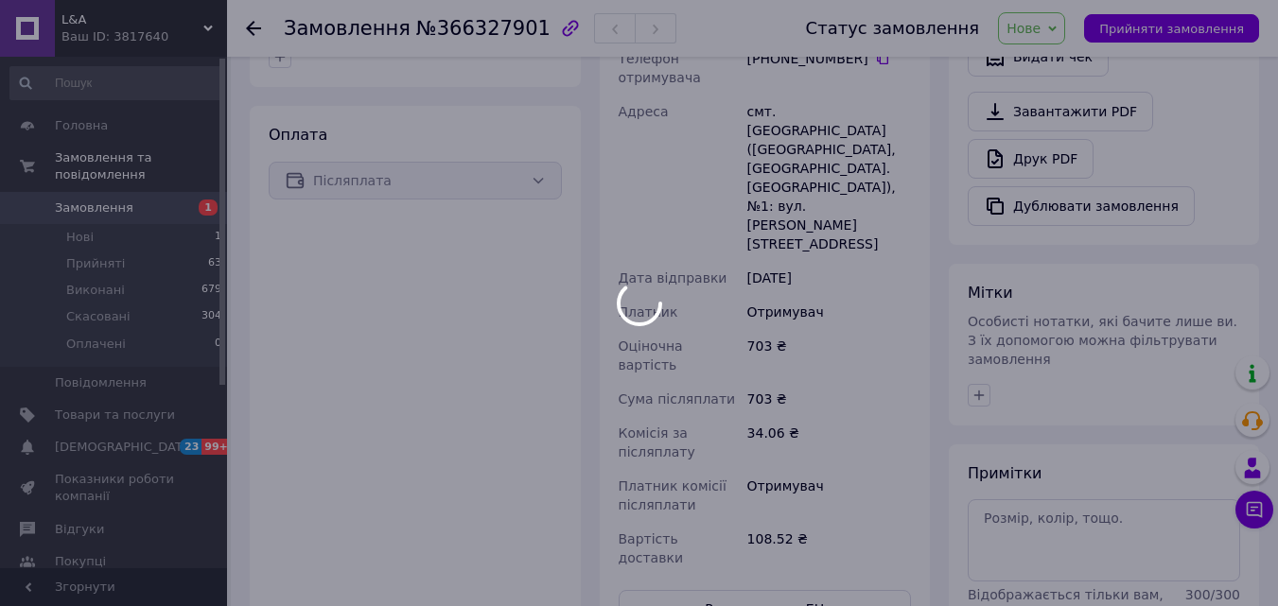
scroll to position [189, 0]
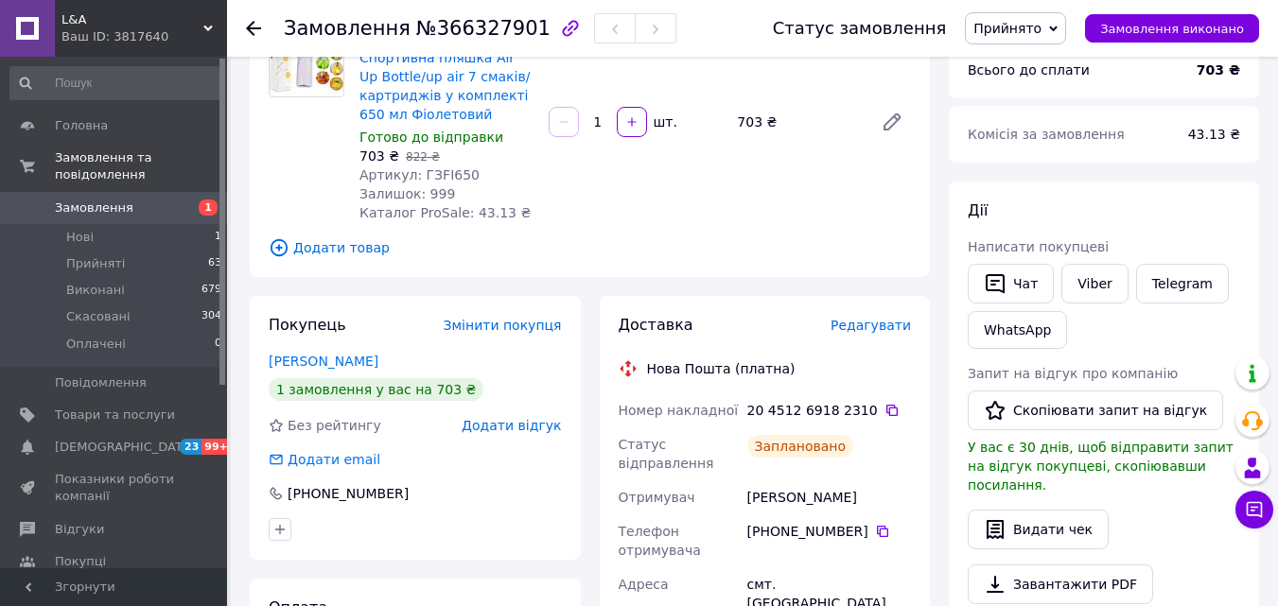
click at [451, 169] on span "Артикул: ГЗFI650" at bounding box center [419, 174] width 120 height 15
copy span "ГЗFI650"
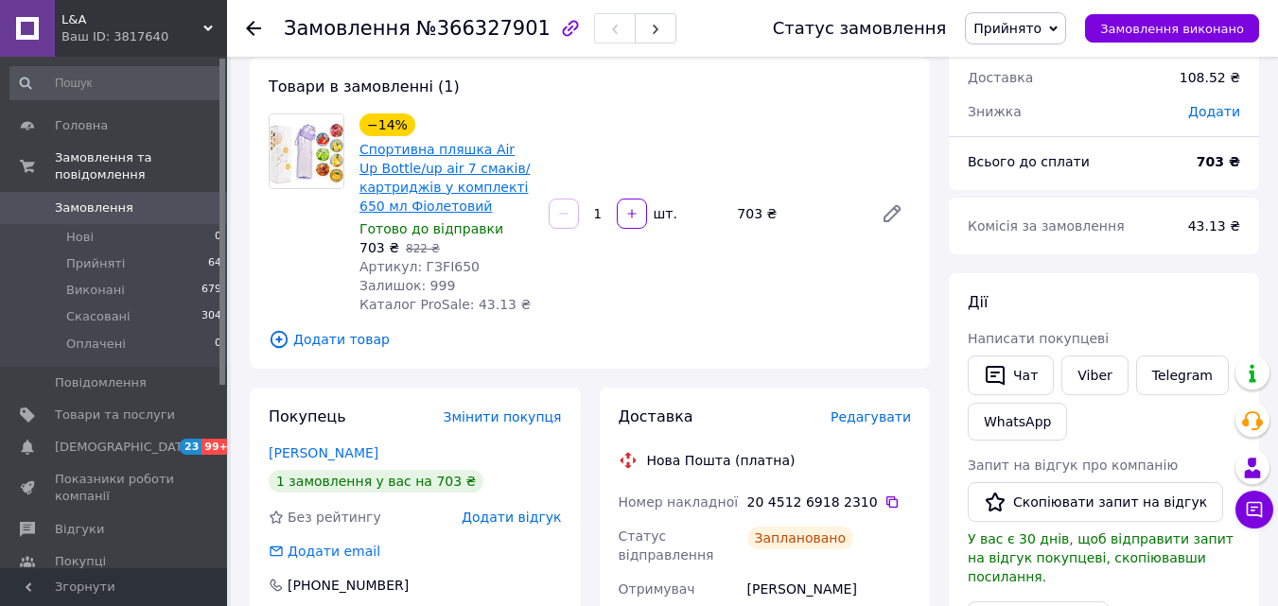
scroll to position [95, 0]
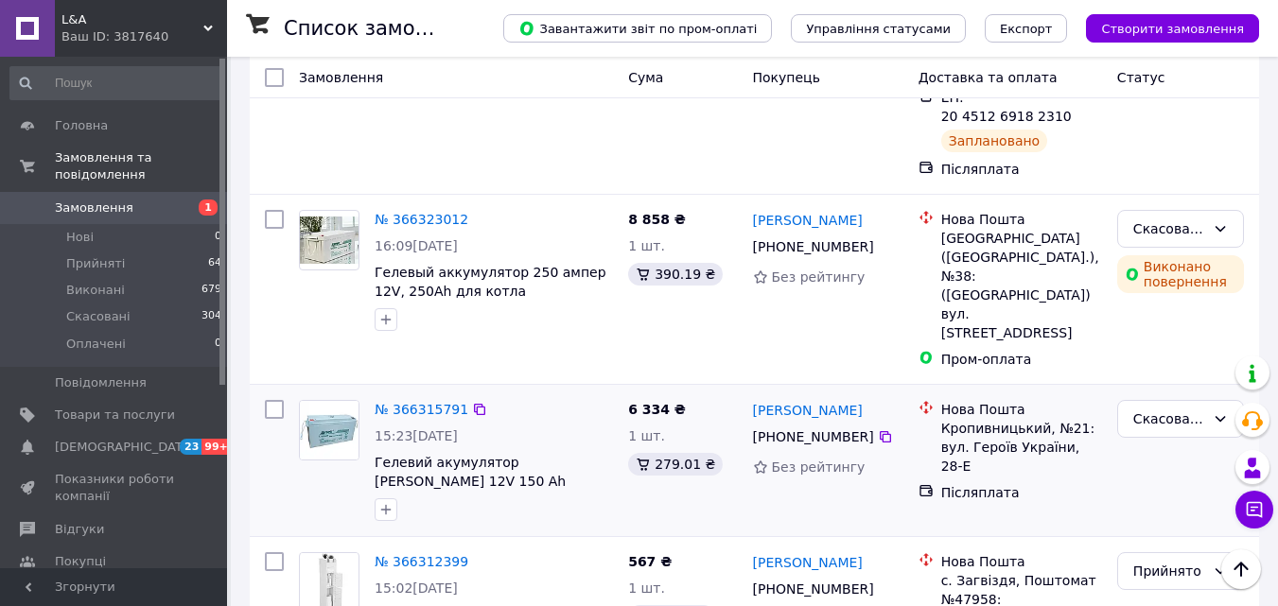
scroll to position [378, 0]
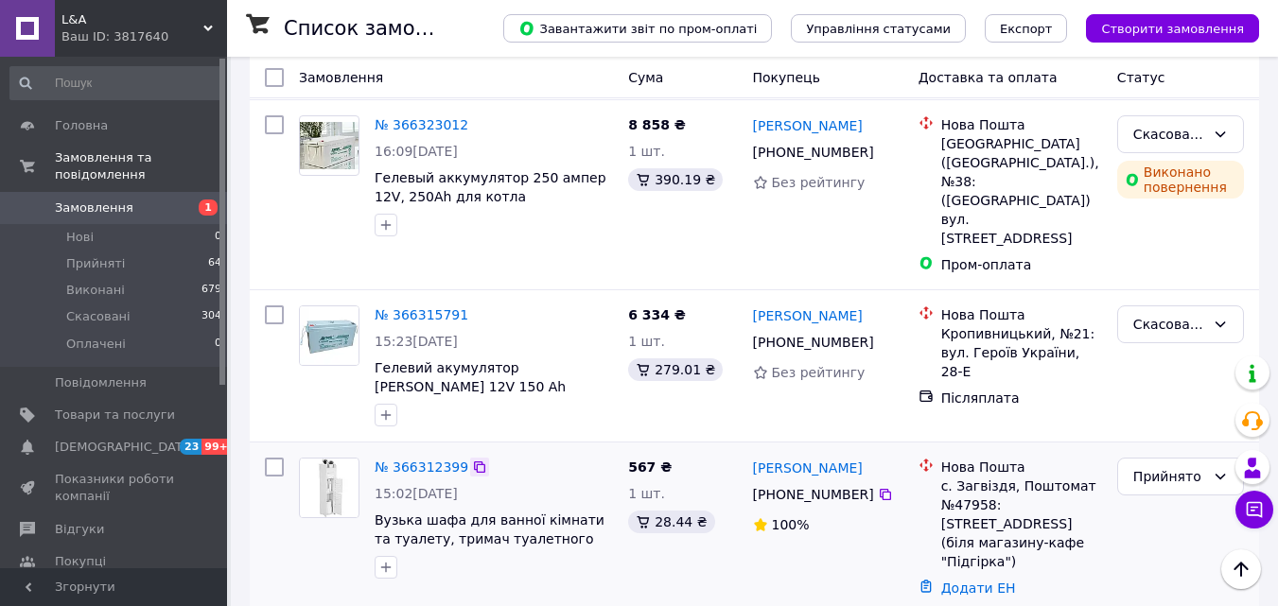
click at [472, 460] on icon at bounding box center [479, 467] width 15 height 15
drag, startPoint x: 881, startPoint y: 336, endPoint x: 754, endPoint y: 338, distance: 127.7
click at [754, 456] on div "Раїса Ципердюк" at bounding box center [828, 468] width 154 height 24
copy link "Раїса Ципердюк"
click at [879, 489] on icon at bounding box center [884, 494] width 11 height 11
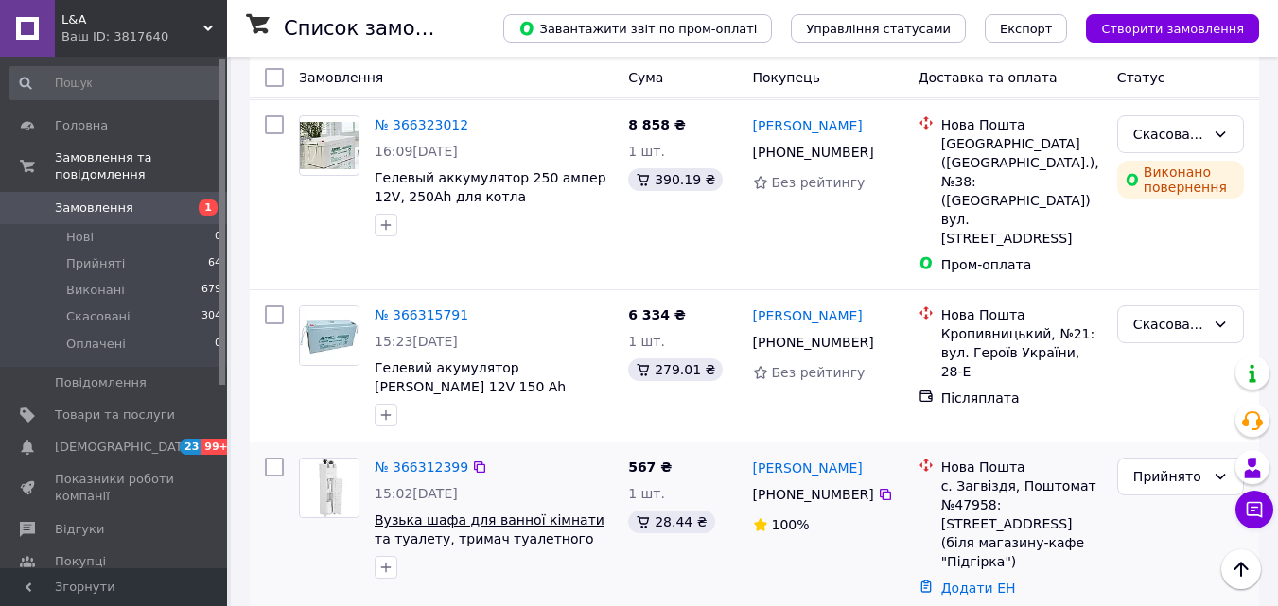
scroll to position [0, 0]
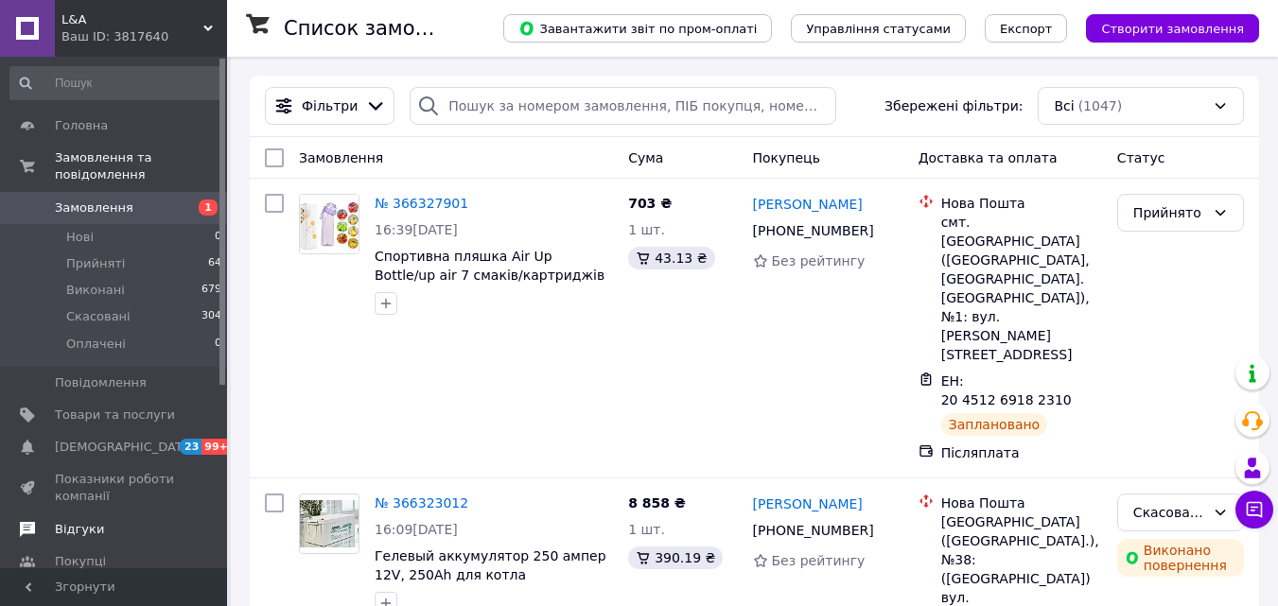
click at [96, 514] on link "Відгуки" at bounding box center [116, 530] width 233 height 32
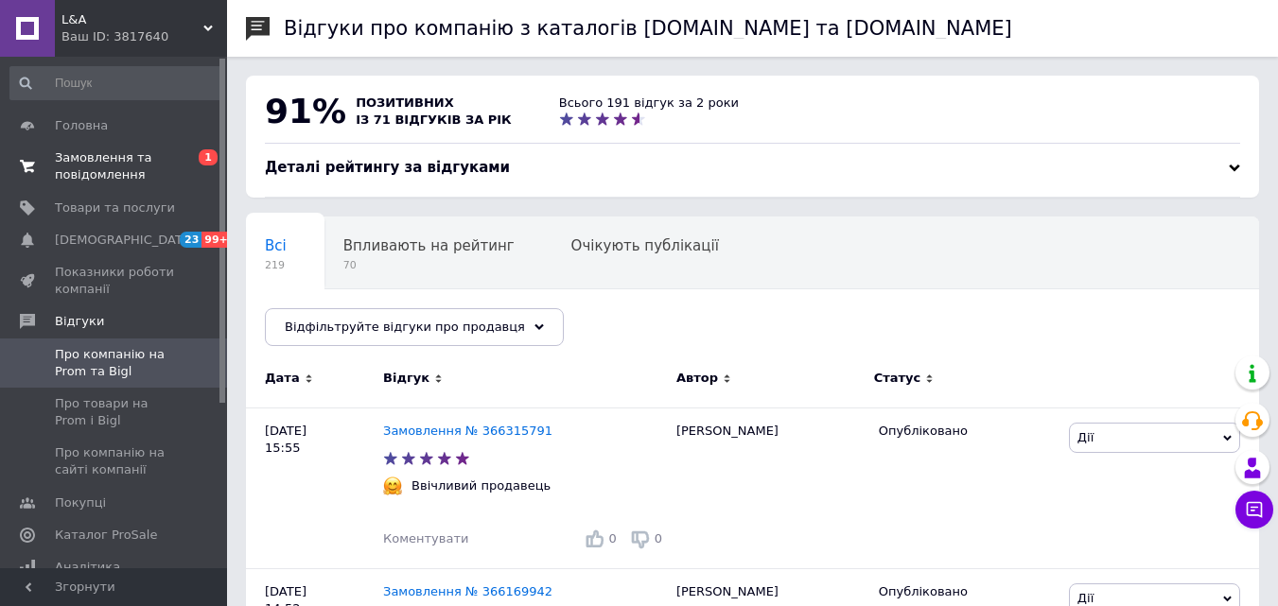
click at [94, 158] on span "Замовлення та повідомлення" at bounding box center [115, 166] width 120 height 34
